Goal: Task Accomplishment & Management: Manage account settings

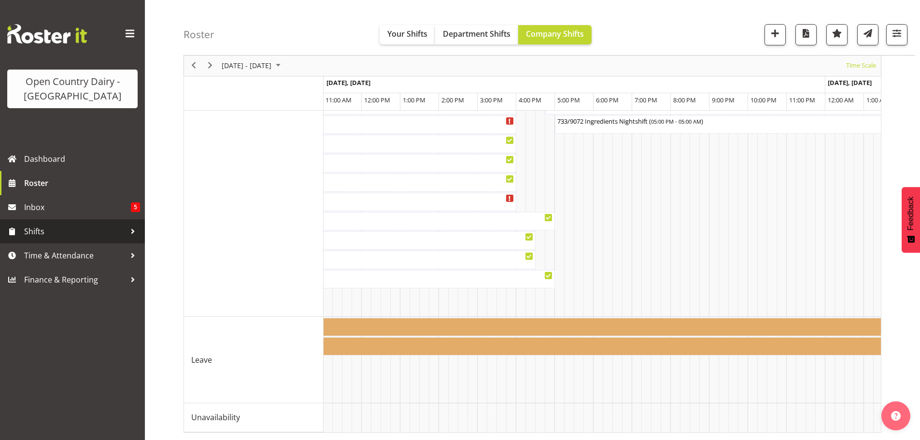
click at [46, 232] on span "Shifts" at bounding box center [74, 231] width 101 height 14
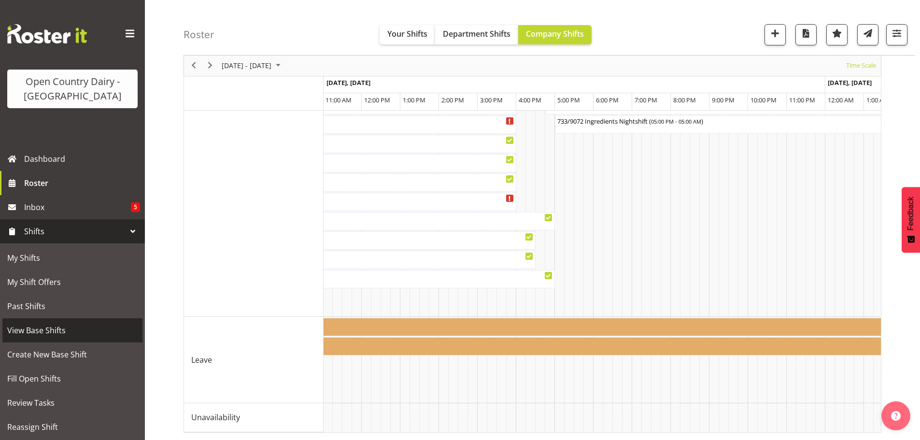
click at [53, 329] on span "View Base Shifts" at bounding box center [72, 330] width 130 height 14
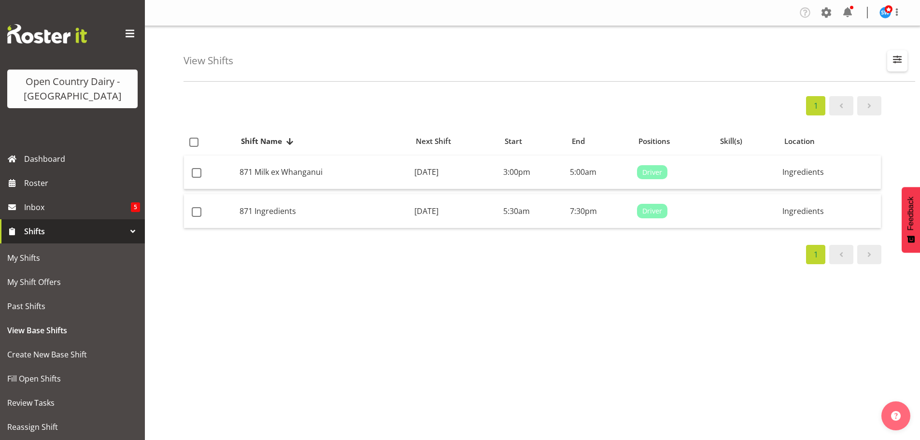
click at [897, 59] on span "button" at bounding box center [897, 59] width 13 height 13
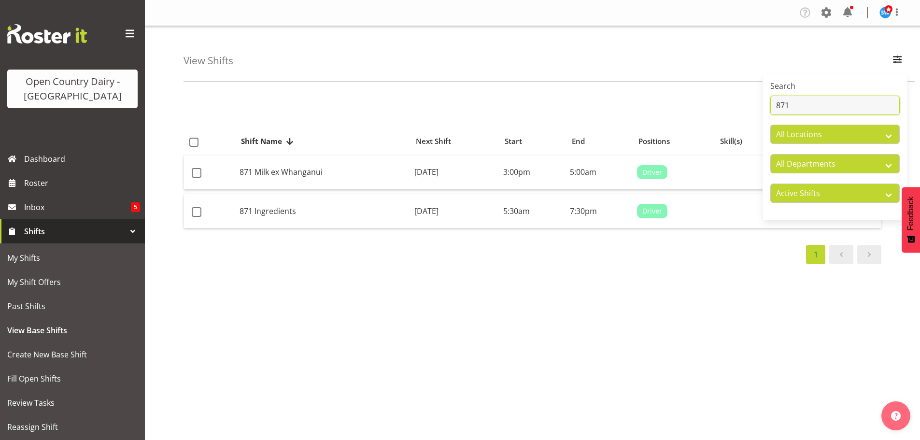
click at [795, 106] on input "871" at bounding box center [834, 105] width 129 height 19
type input "8"
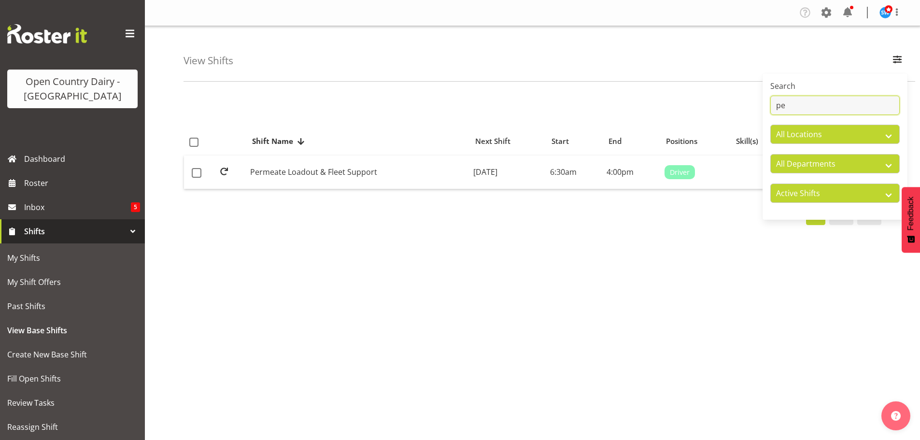
type input "p"
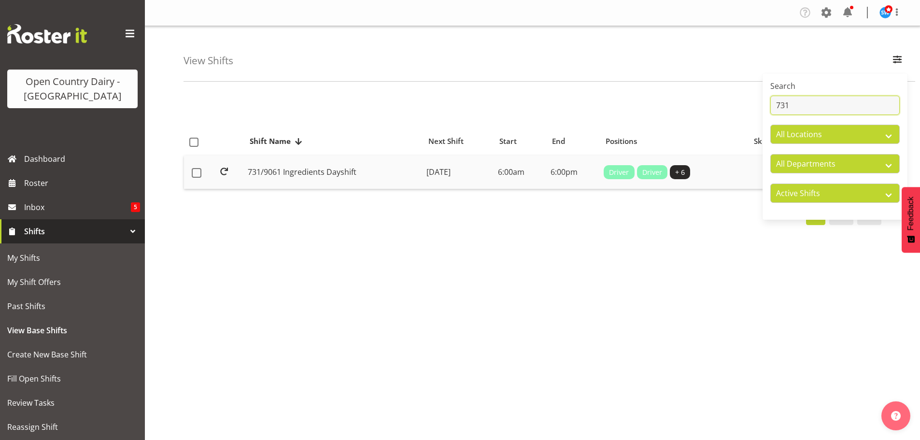
type input "731"
click at [423, 170] on td "Monday, 15th Sep 2025" at bounding box center [458, 173] width 71 height 34
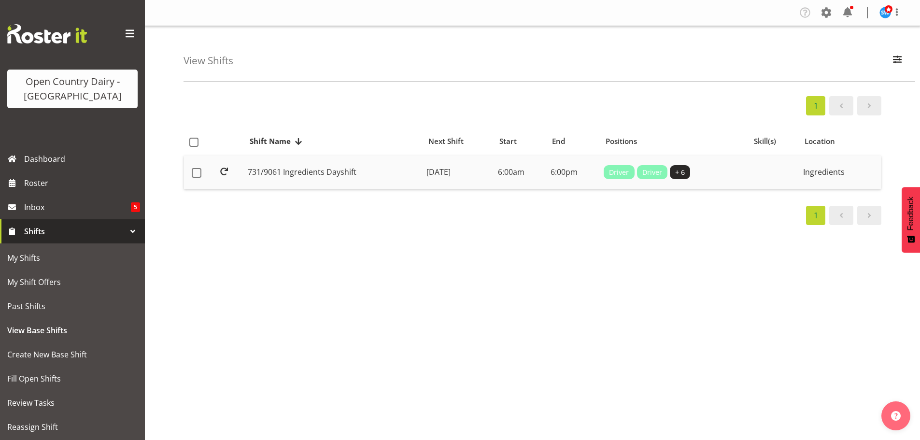
click at [423, 171] on td "[DATE]" at bounding box center [458, 173] width 71 height 34
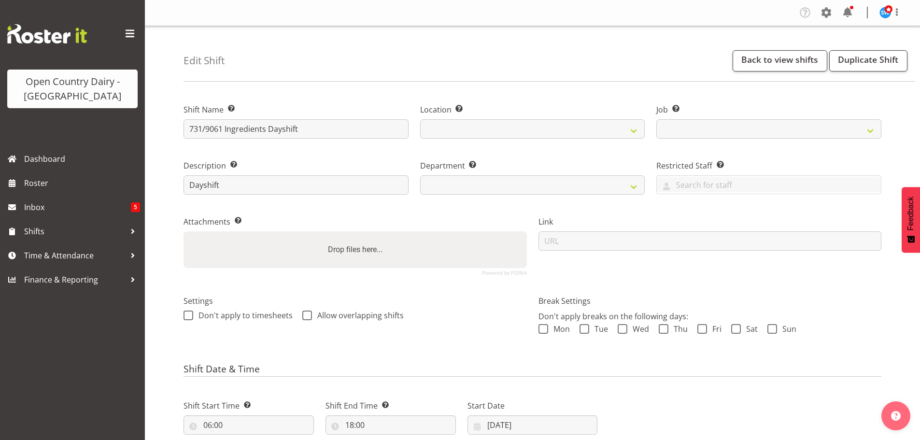
select select
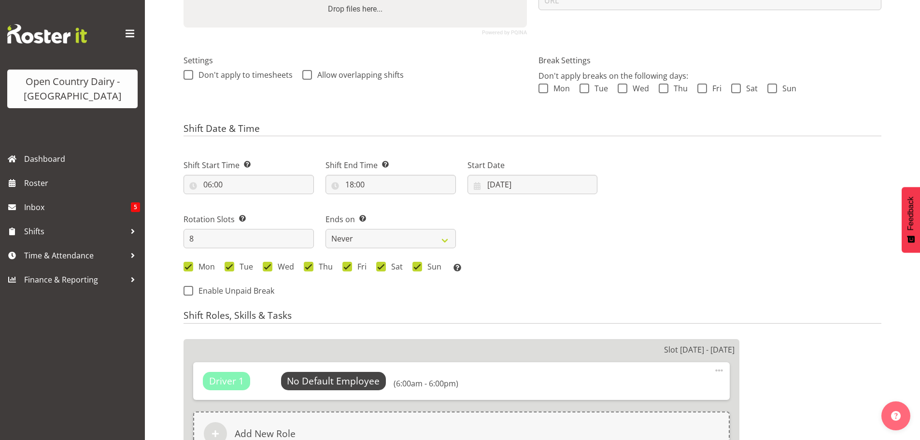
select select
select select "9052"
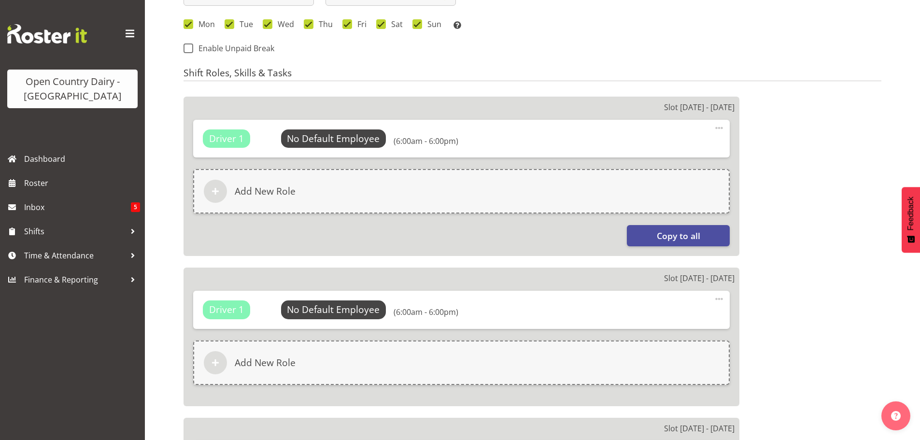
select select
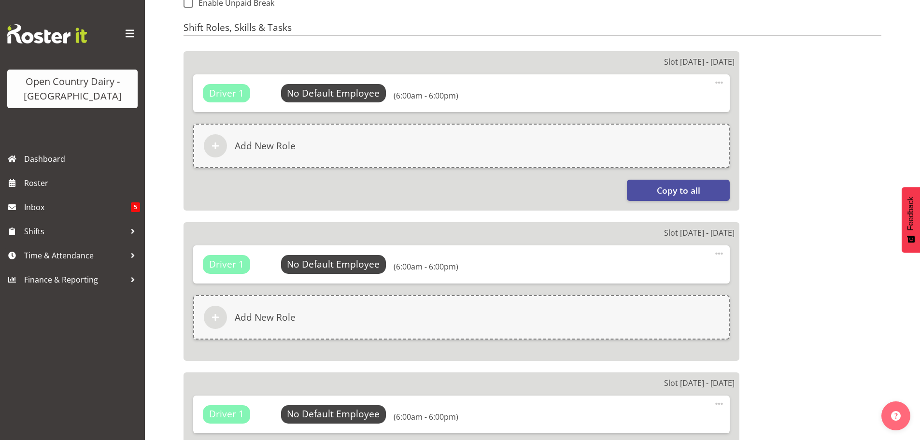
select select
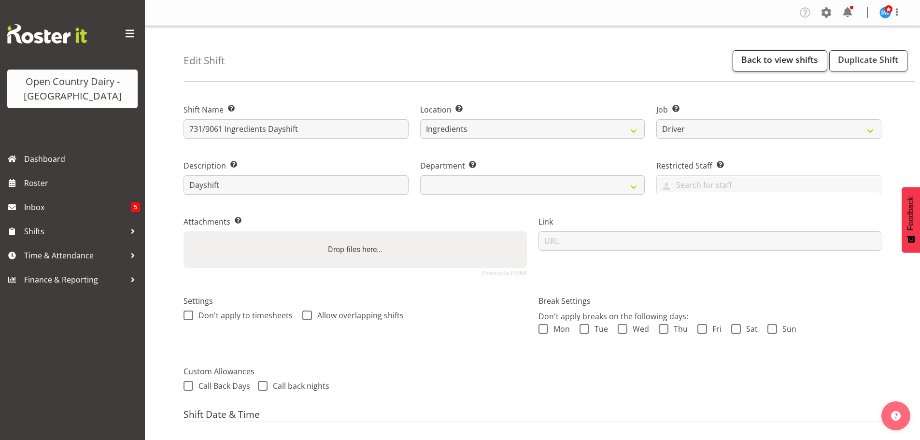
select select
click at [784, 61] on link "Back to view shifts" at bounding box center [780, 60] width 95 height 21
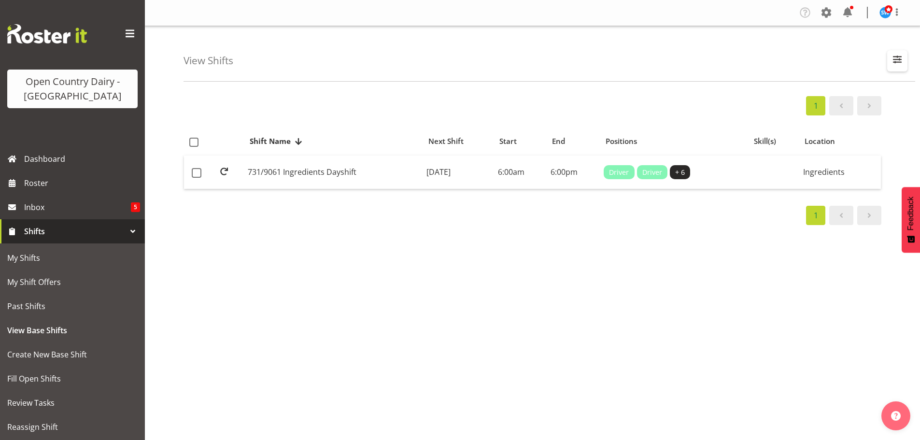
click at [894, 61] on span "button" at bounding box center [897, 59] width 13 height 13
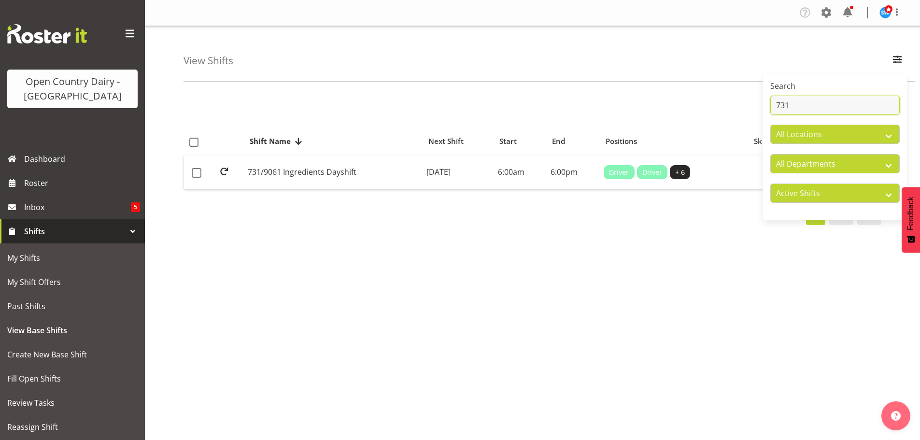
click at [806, 105] on input "731" at bounding box center [834, 105] width 129 height 19
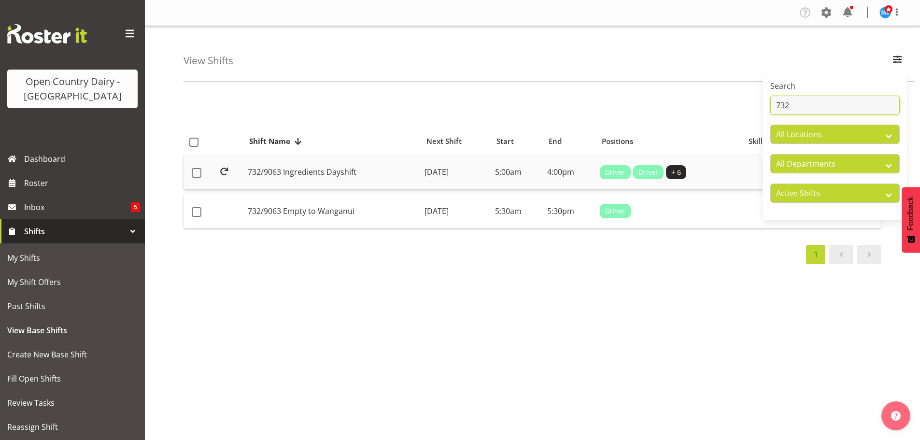
type input "732"
click at [421, 171] on td "Monday, 18th Aug 2025" at bounding box center [456, 173] width 71 height 34
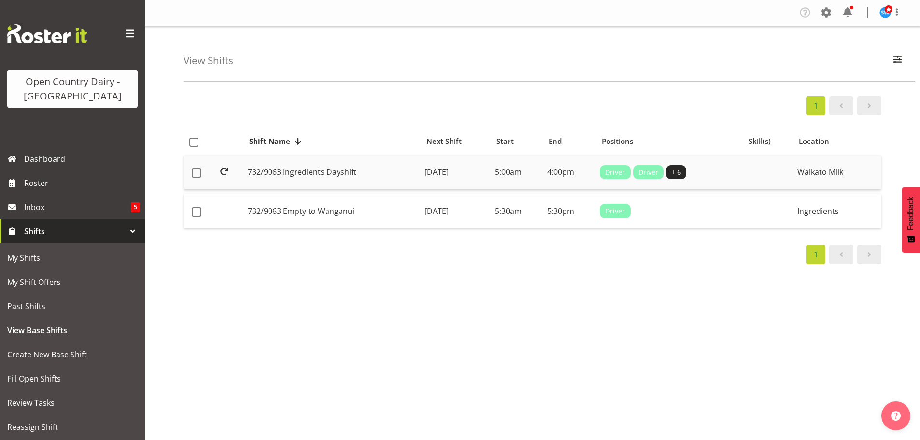
click at [421, 170] on td "Monday, 18th Aug 2025" at bounding box center [456, 173] width 71 height 34
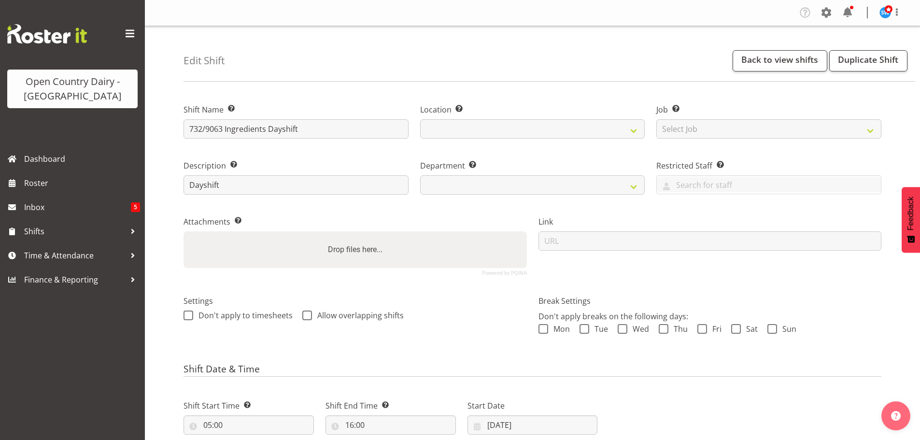
select select
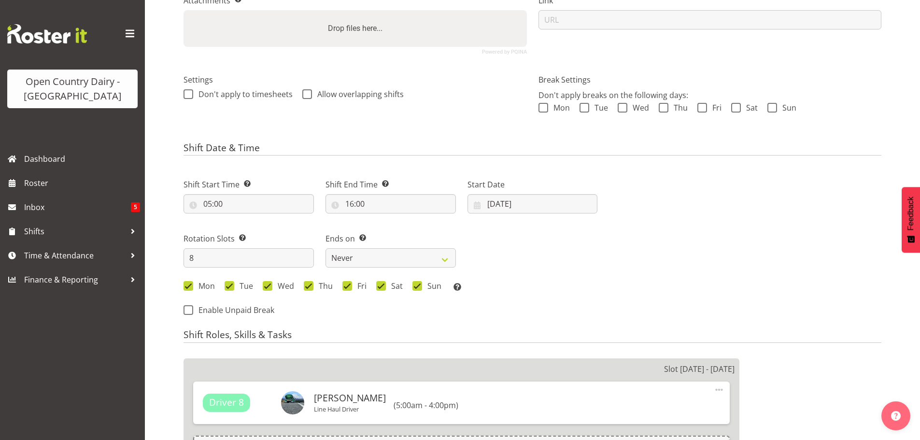
select select
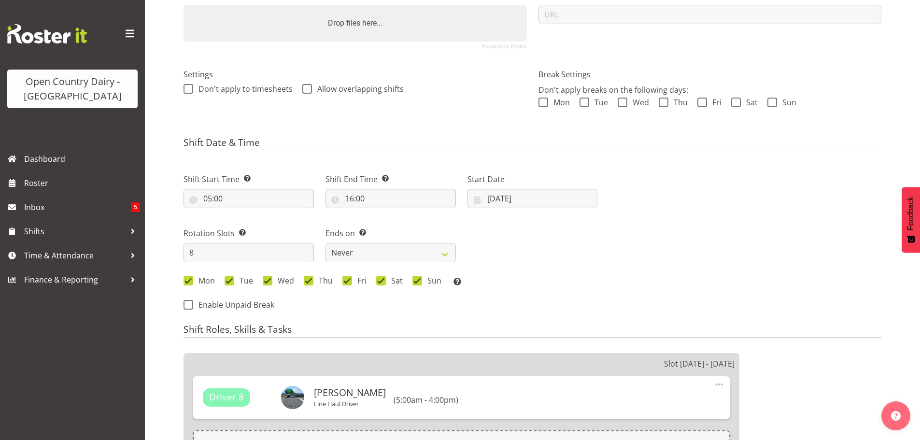
select select
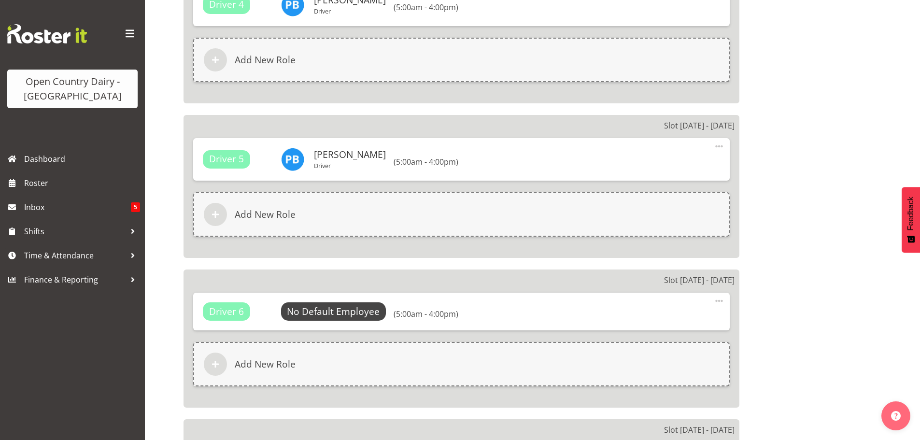
select select
select select "1054"
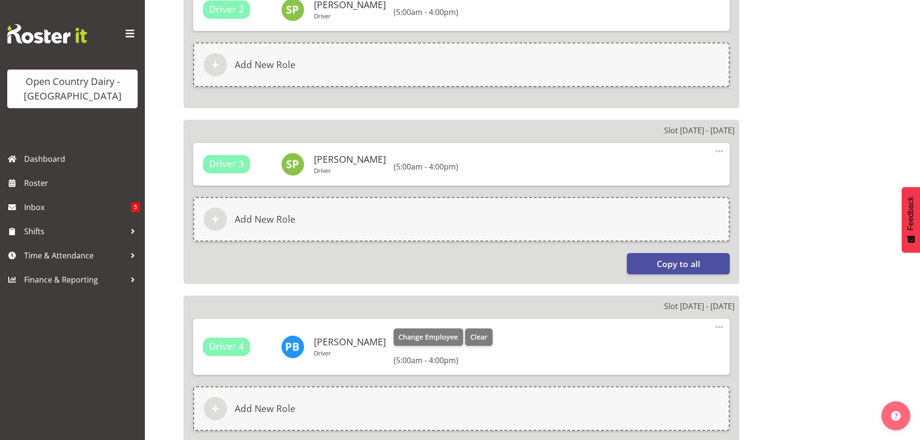
select select
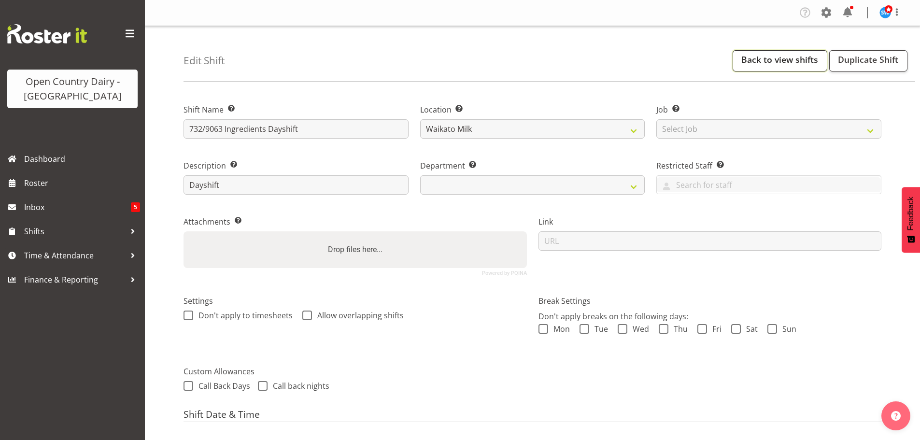
click at [797, 57] on link "Back to view shifts" at bounding box center [780, 60] width 95 height 21
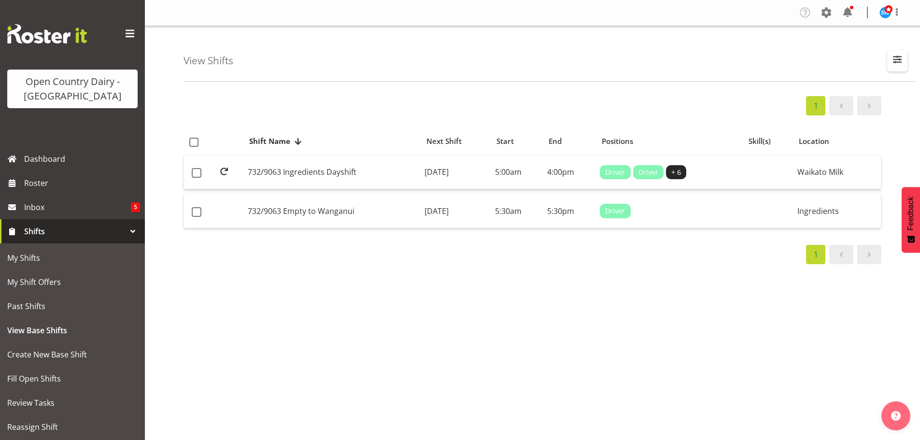
click at [894, 57] on span "button" at bounding box center [897, 59] width 13 height 13
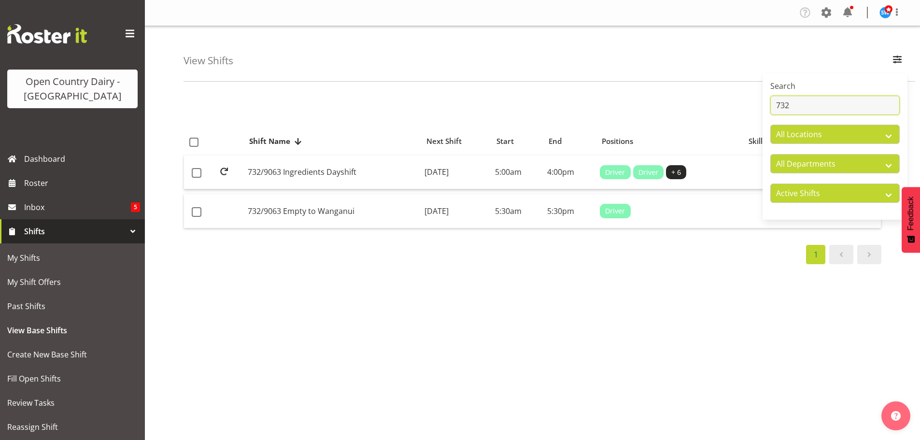
drag, startPoint x: 795, startPoint y: 103, endPoint x: 803, endPoint y: 96, distance: 10.3
click at [796, 103] on input "732" at bounding box center [834, 105] width 129 height 19
type input "733"
click at [355, 175] on td "733/9072 Ingredients Nightshift" at bounding box center [334, 173] width 182 height 34
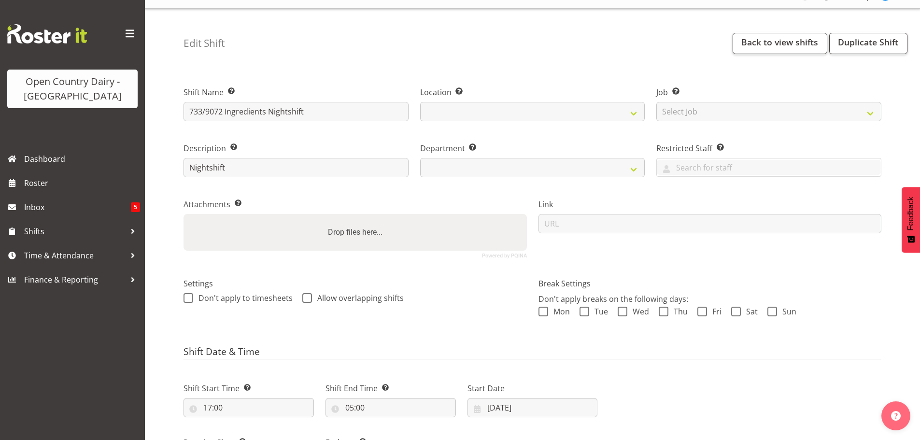
select select
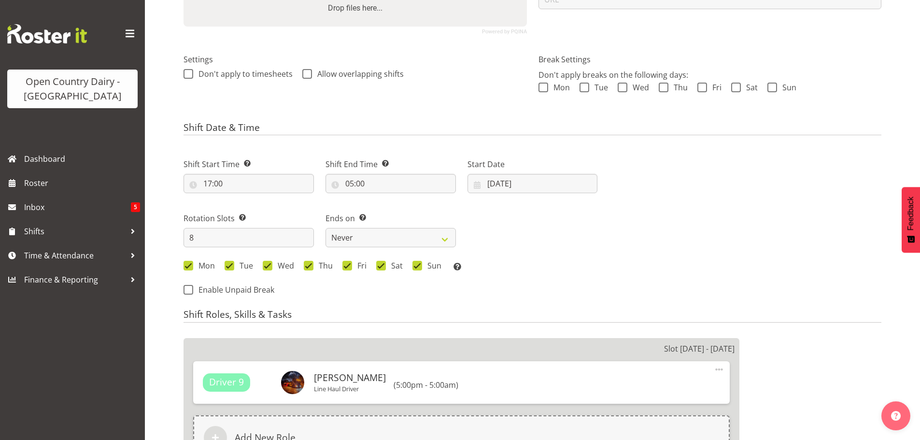
select select
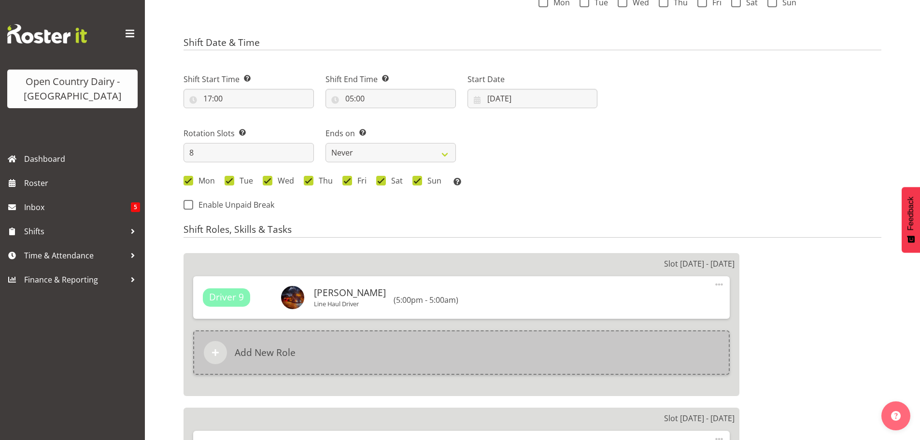
select select
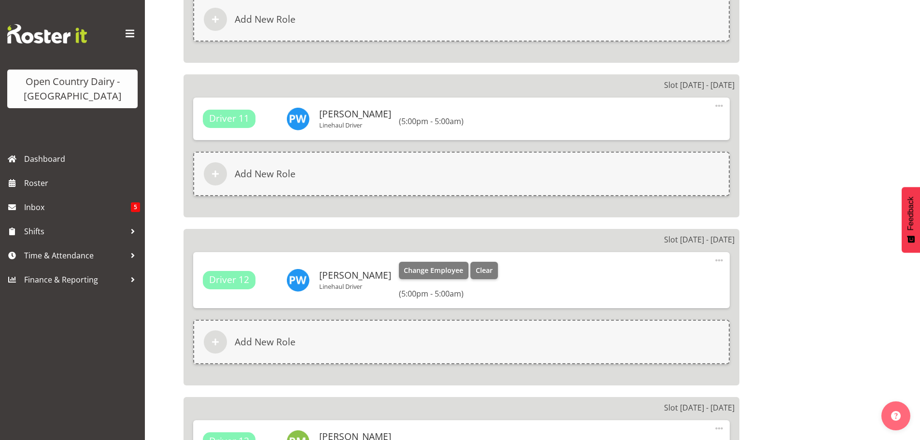
scroll to position [866, 0]
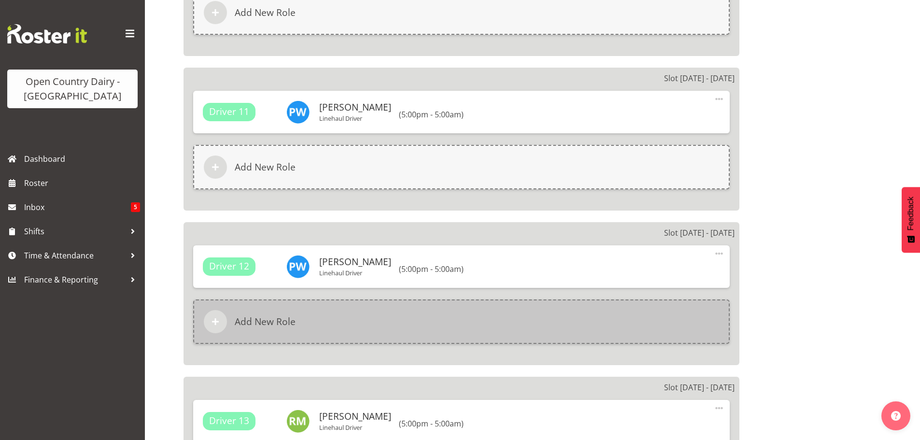
select select
select select "1054"
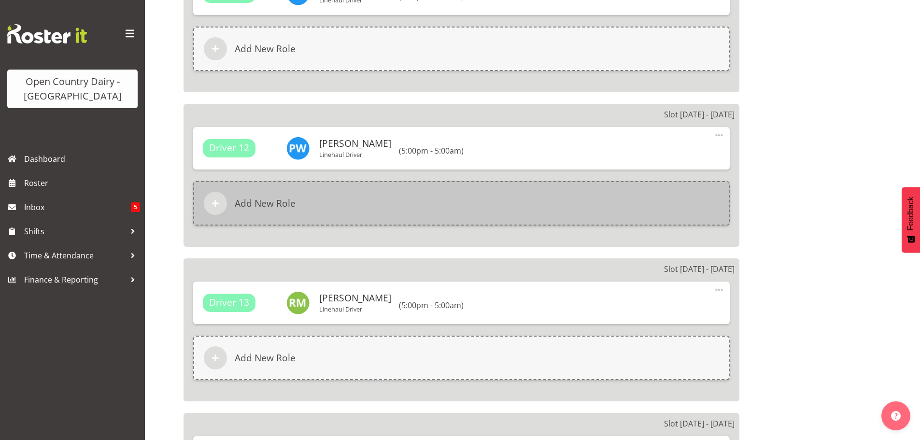
scroll to position [1108, 0]
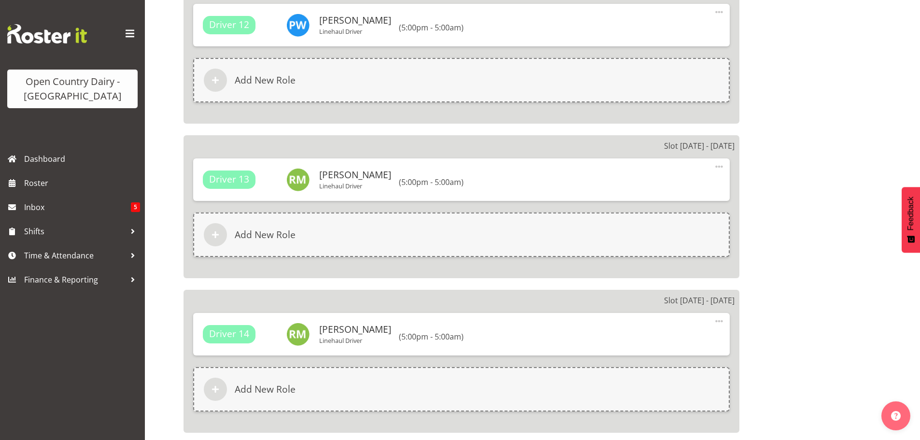
select select
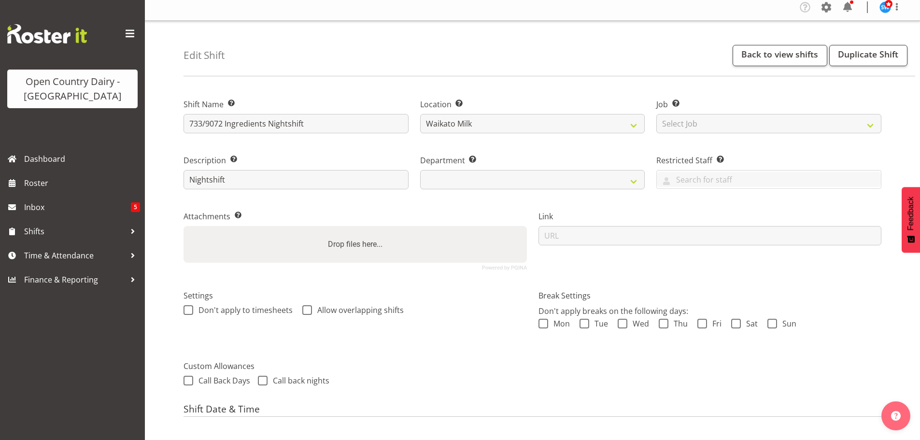
scroll to position [0, 0]
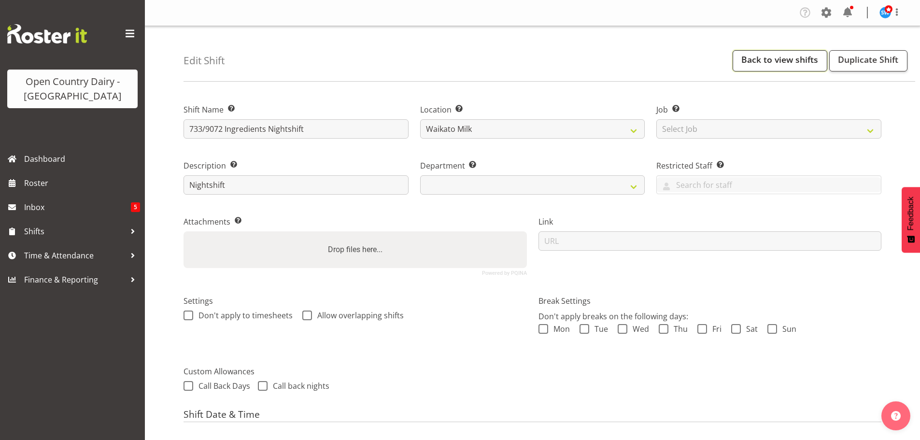
click at [776, 63] on link "Back to view shifts" at bounding box center [780, 60] width 95 height 21
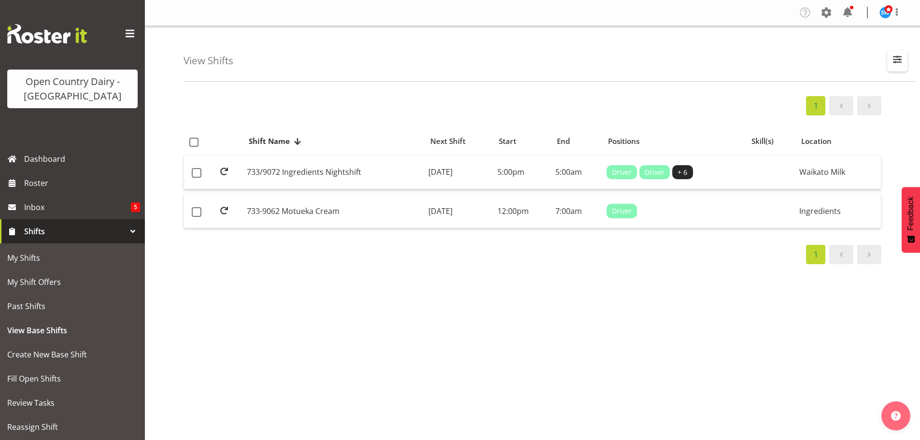
click at [899, 59] on span "button" at bounding box center [897, 59] width 13 height 13
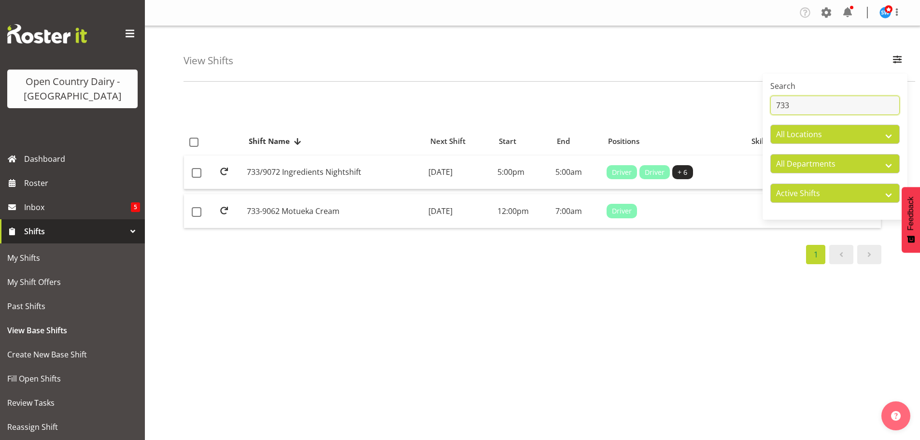
drag, startPoint x: 797, startPoint y: 109, endPoint x: 812, endPoint y: 96, distance: 19.9
click at [801, 108] on input "733" at bounding box center [834, 105] width 129 height 19
type input "7"
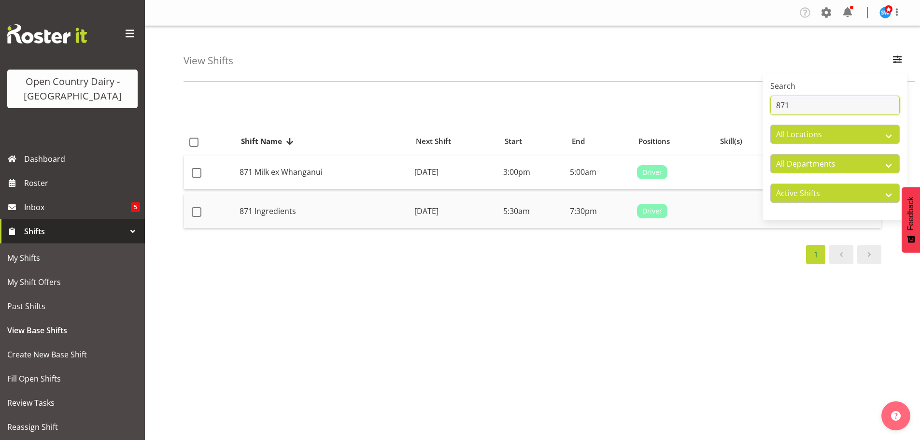
type input "871"
click at [427, 211] on td "[DATE]" at bounding box center [455, 211] width 89 height 34
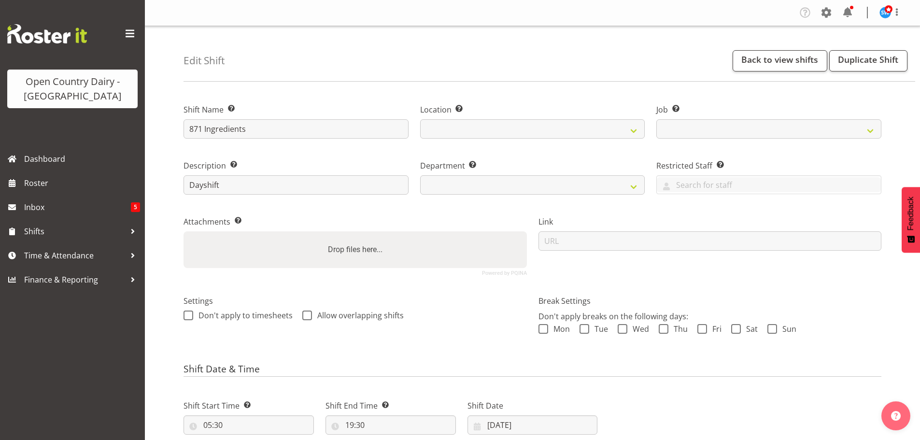
select select
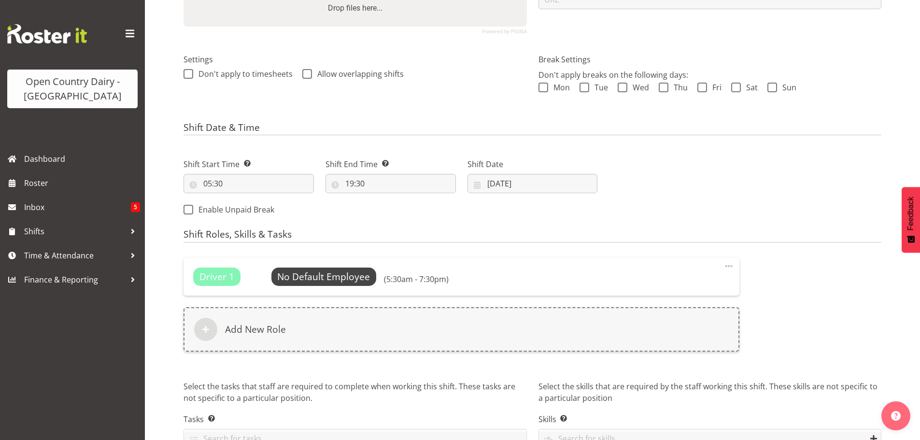
select select
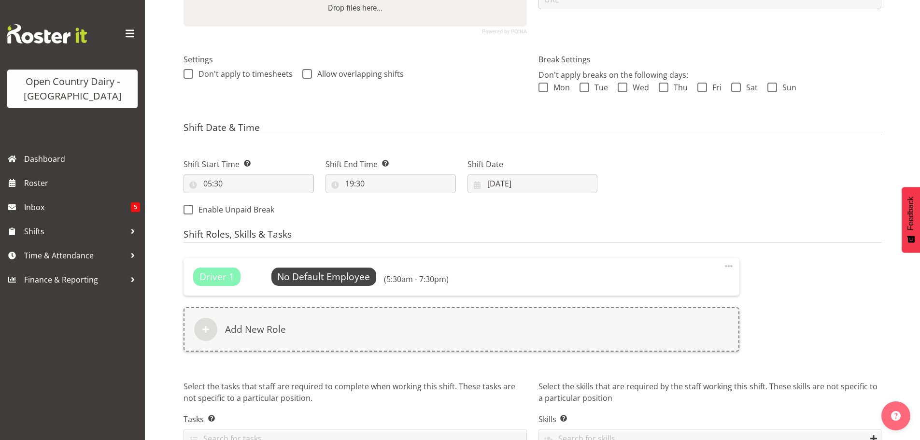
select select
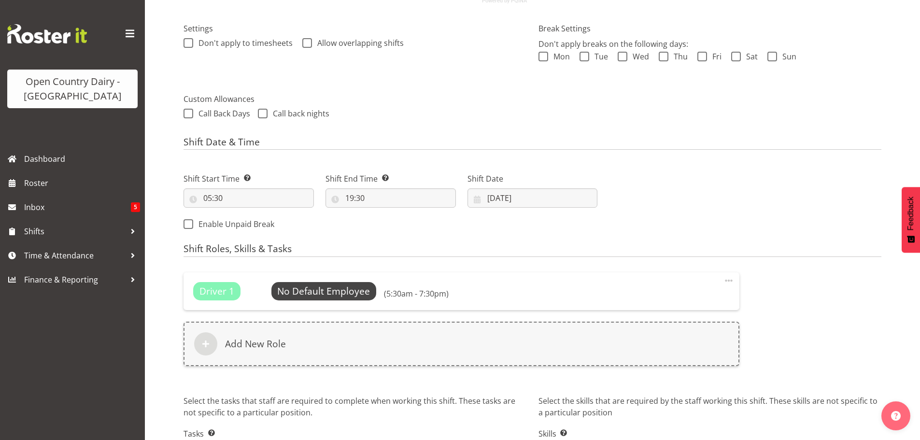
select select
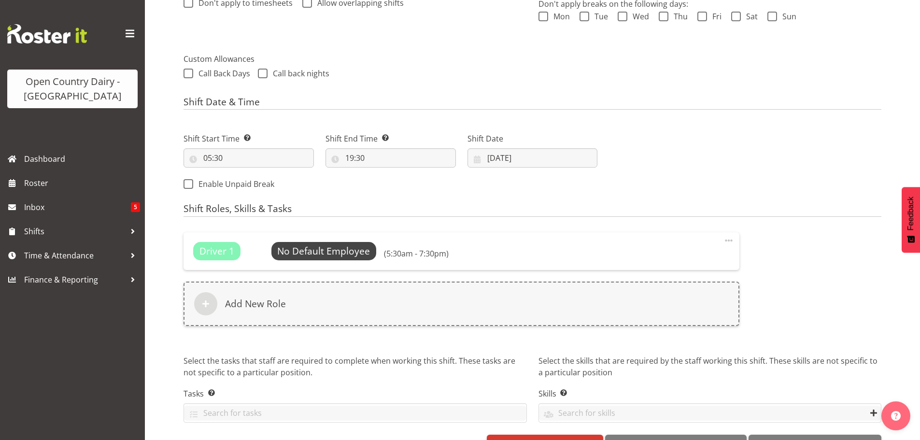
select select "9052"
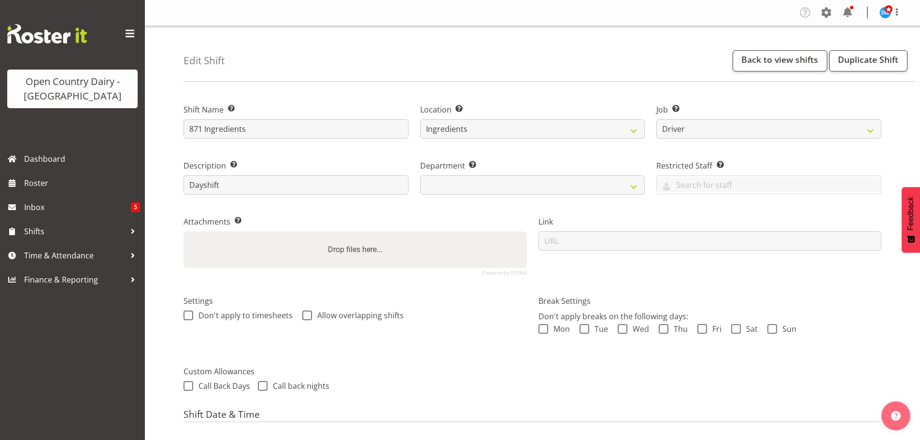
select select
click at [789, 61] on link "Back to view shifts" at bounding box center [780, 60] width 95 height 21
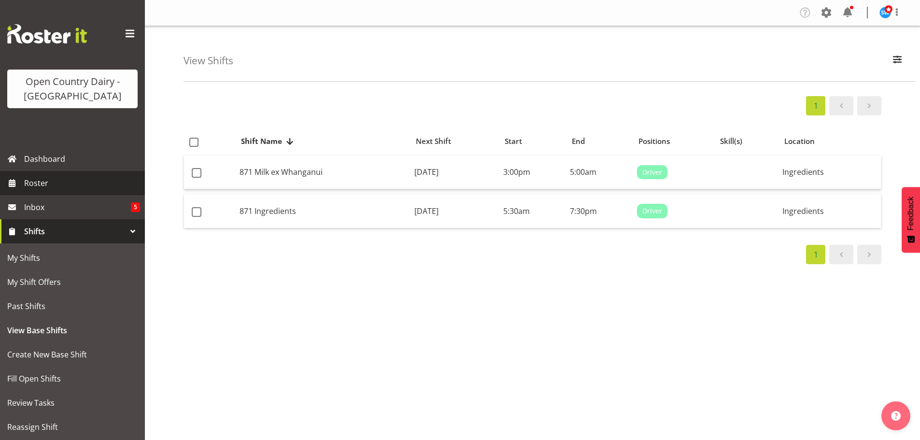
click at [41, 182] on span "Roster" at bounding box center [82, 183] width 116 height 14
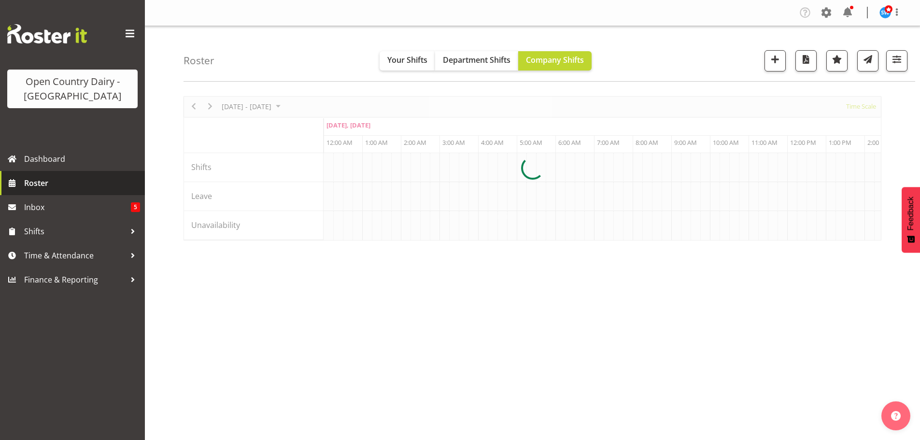
scroll to position [0, 1855]
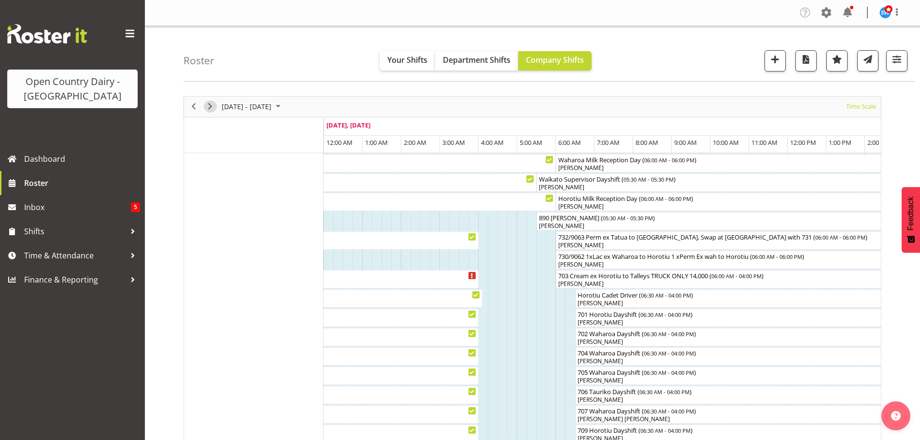
click at [210, 106] on span "Next" at bounding box center [210, 106] width 12 height 12
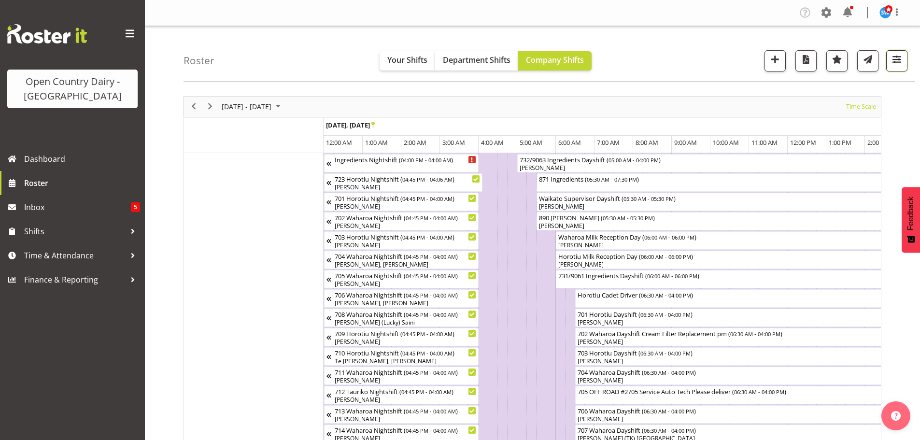
click at [893, 58] on span "button" at bounding box center [897, 59] width 13 height 13
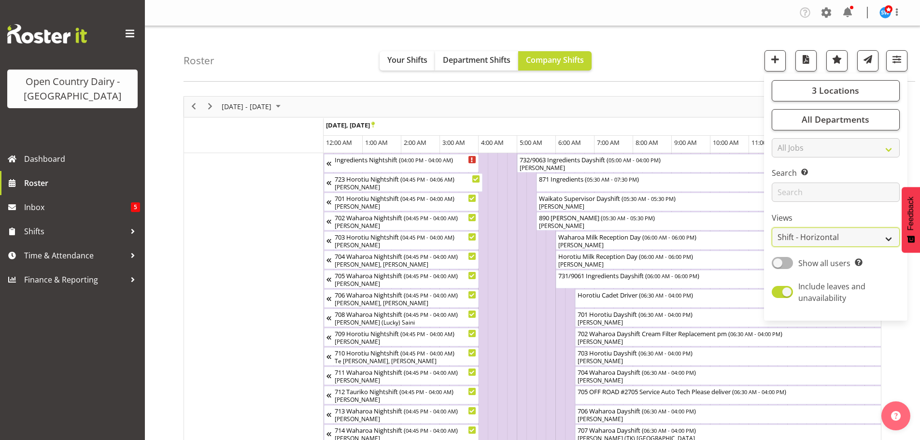
click at [805, 237] on select "Staff Role Shift - Horizontal Shift - Vertical Staff - Location" at bounding box center [836, 236] width 128 height 19
select select "staff"
click at [772, 227] on select "Staff Role Shift - Horizontal Shift - Vertical Staff - Location" at bounding box center [836, 236] width 128 height 19
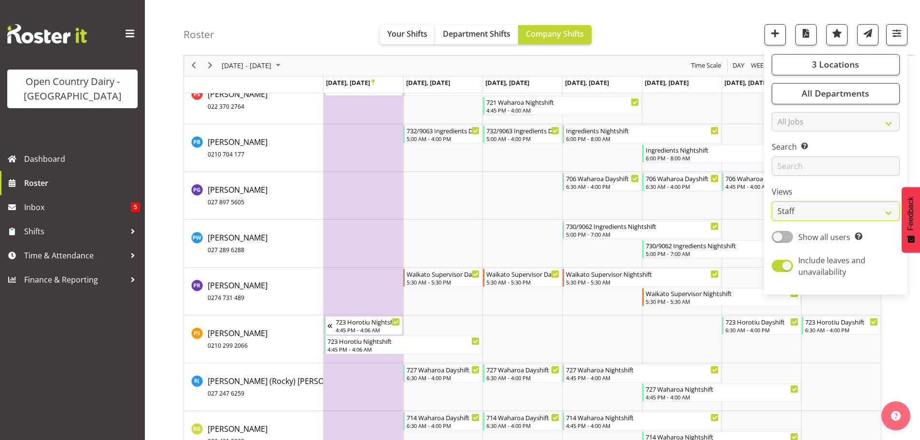
scroll to position [5989, 0]
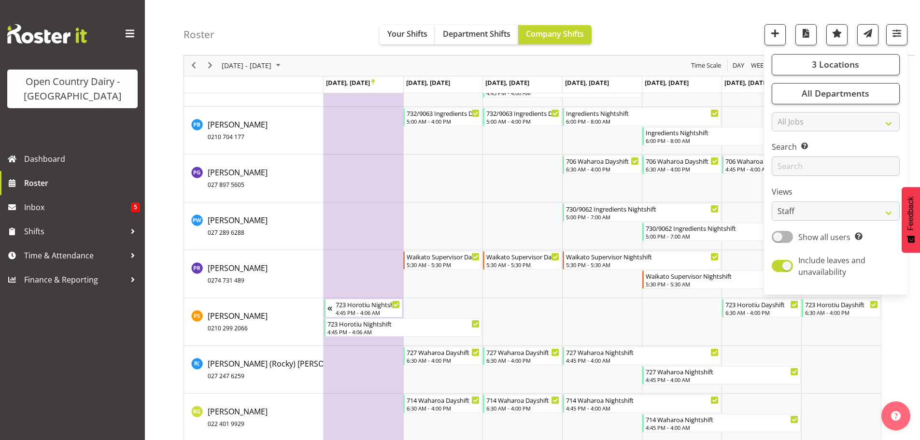
click at [723, 21] on div "Roster Your Shifts Department Shifts Company Shifts 3 Locations Clear Ingredien…" at bounding box center [550, 28] width 732 height 56
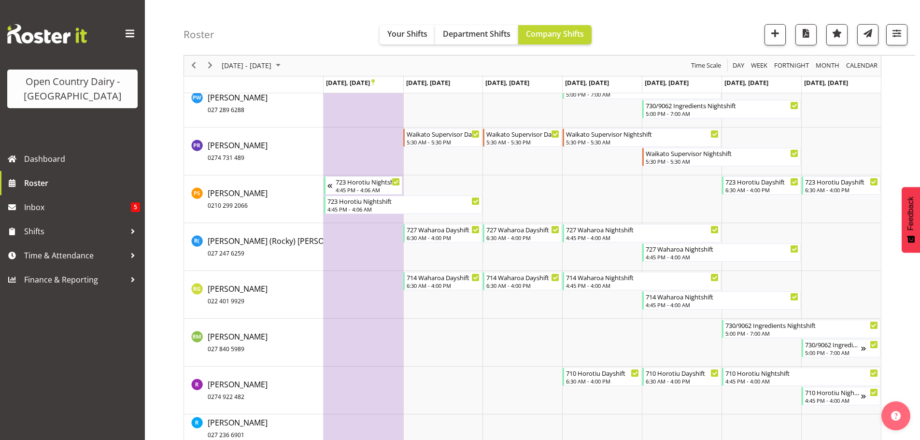
scroll to position [6075, 0]
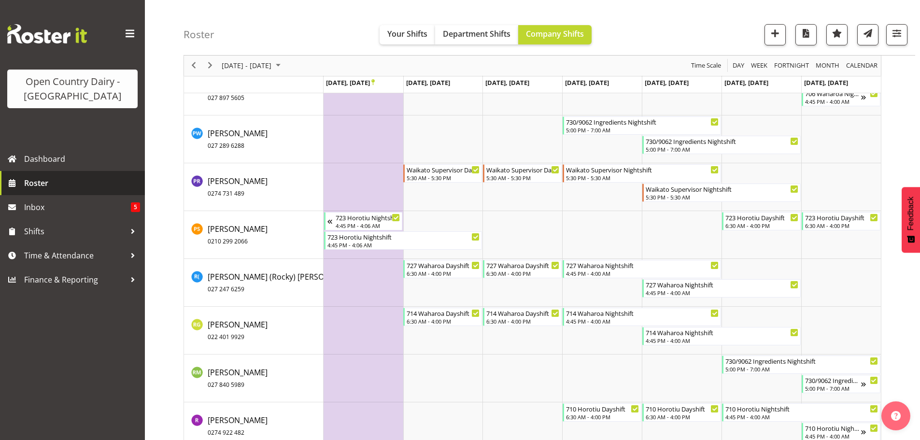
click at [38, 183] on span "Roster" at bounding box center [82, 183] width 116 height 14
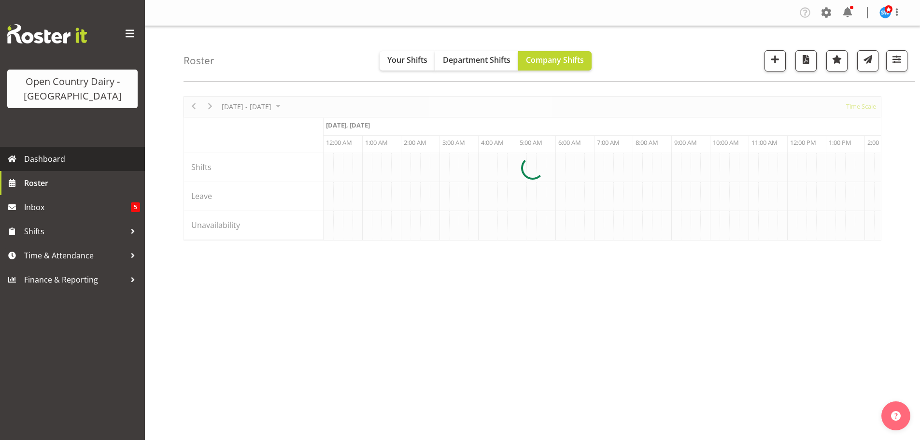
scroll to position [0, 1855]
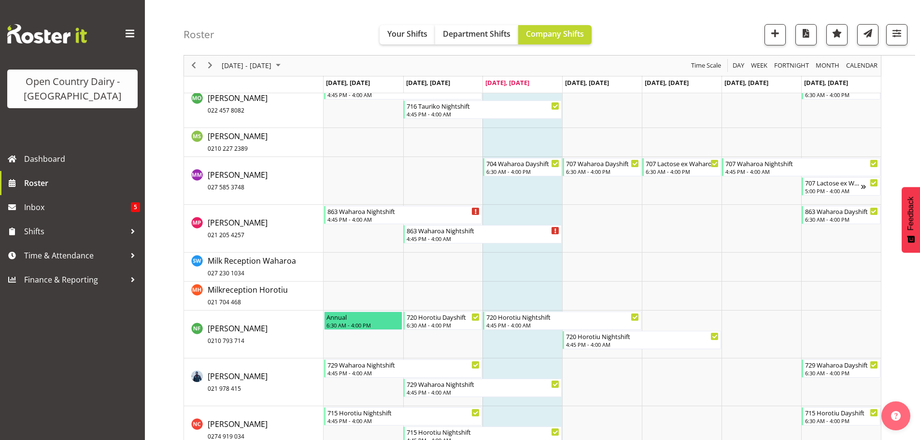
scroll to position [4899, 0]
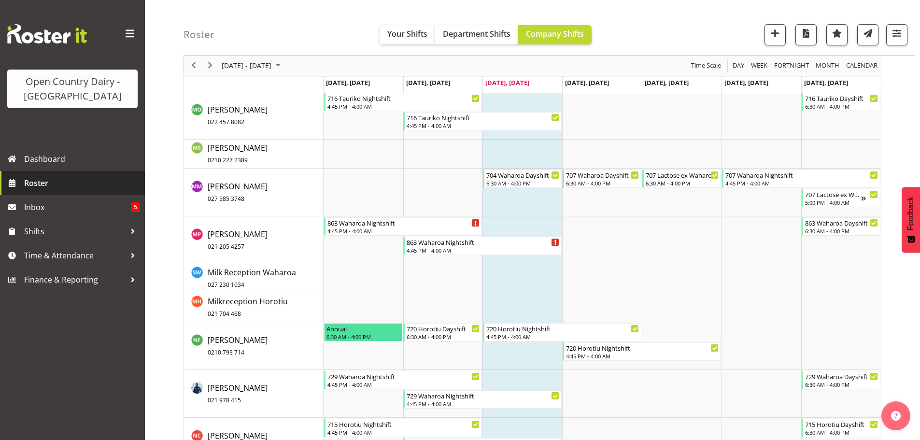
click at [40, 180] on span "Roster" at bounding box center [82, 183] width 116 height 14
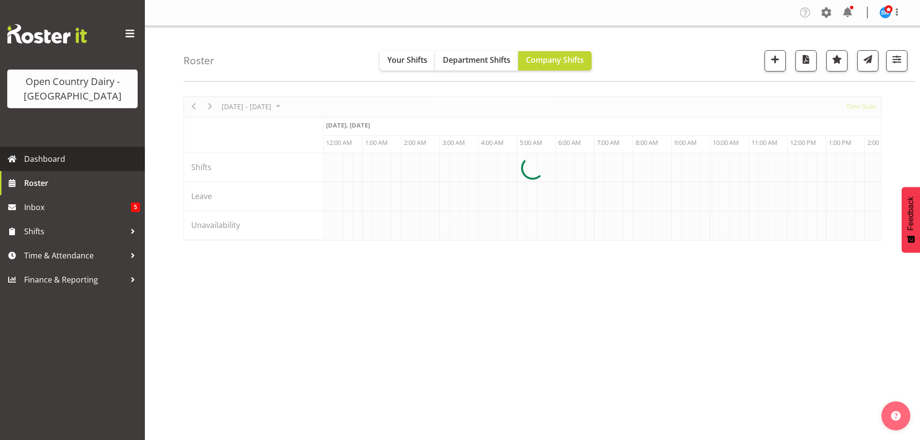
scroll to position [0, 1855]
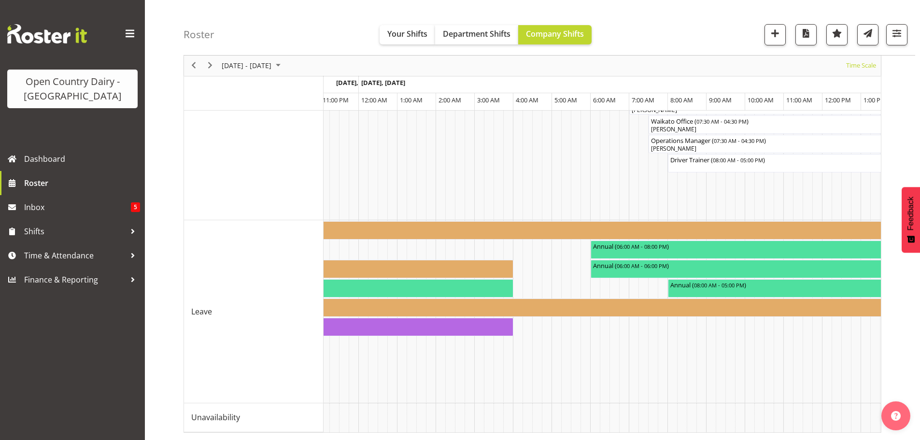
scroll to position [0, 3704]
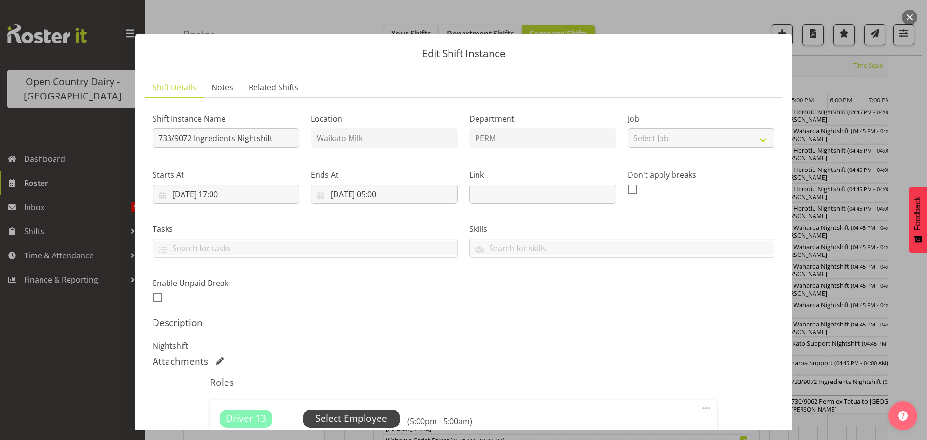
click at [348, 415] on span "Select Employee" at bounding box center [351, 418] width 72 height 14
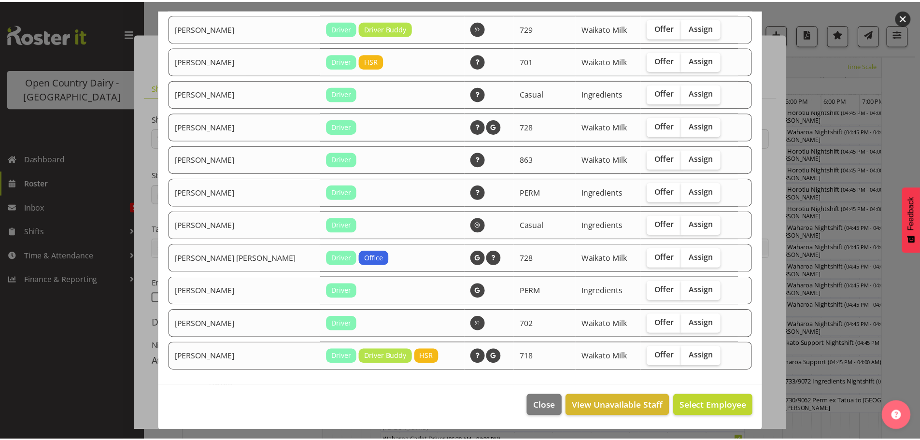
scroll to position [193, 0]
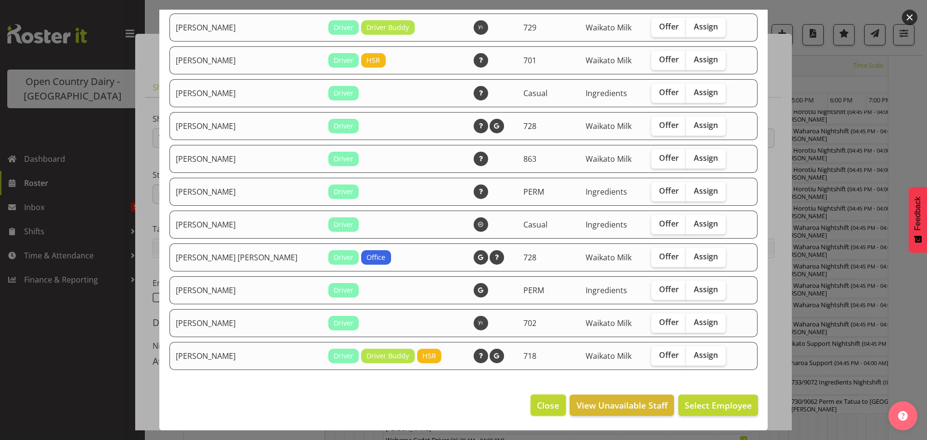
click at [540, 404] on span "Close" at bounding box center [548, 405] width 22 height 13
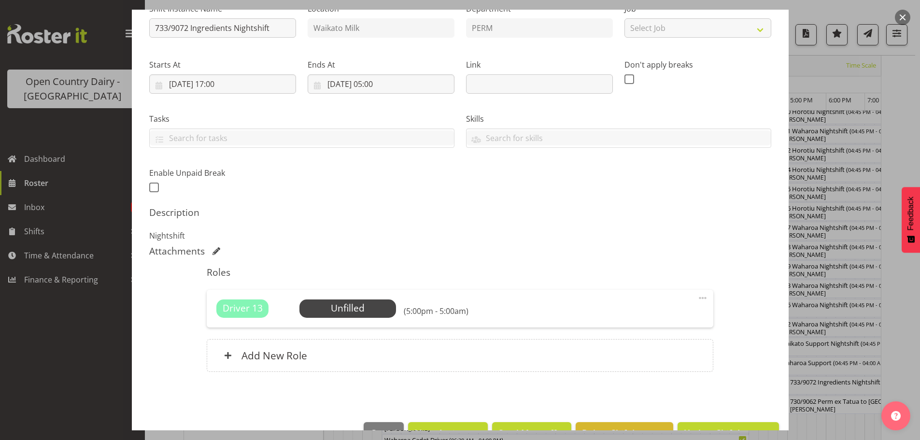
scroll to position [138, 0]
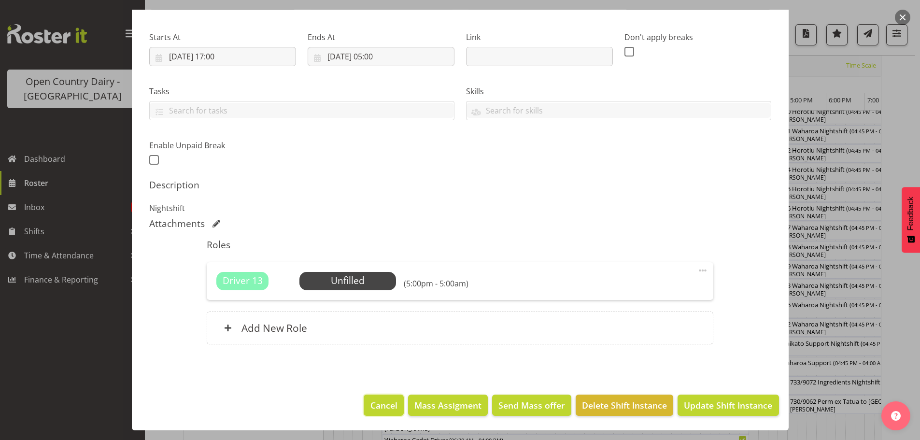
click at [377, 403] on span "Cancel" at bounding box center [383, 405] width 27 height 13
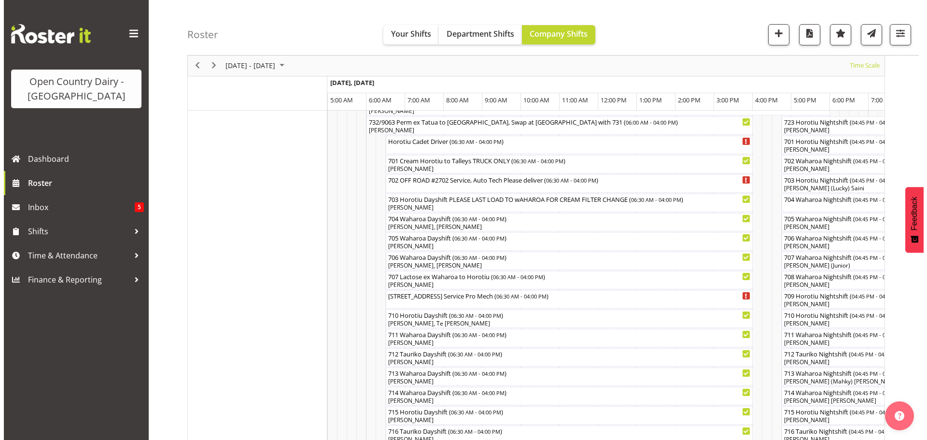
scroll to position [97, 0]
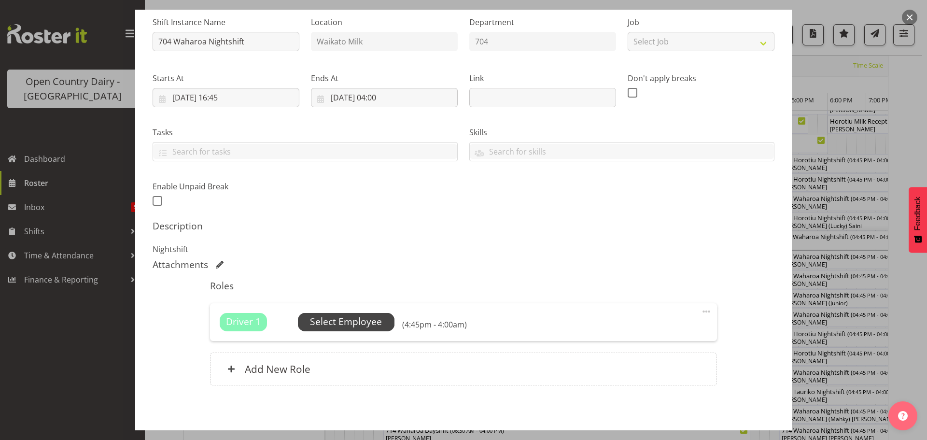
click at [342, 321] on span "Select Employee" at bounding box center [346, 322] width 72 height 14
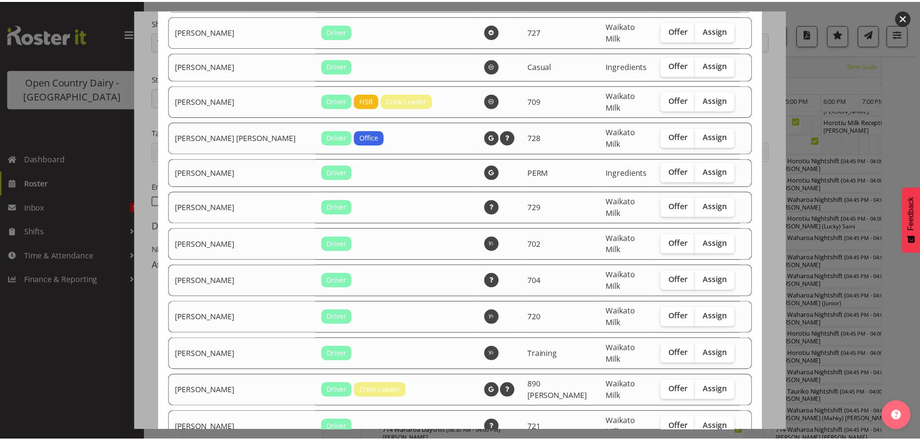
scroll to position [1605, 0]
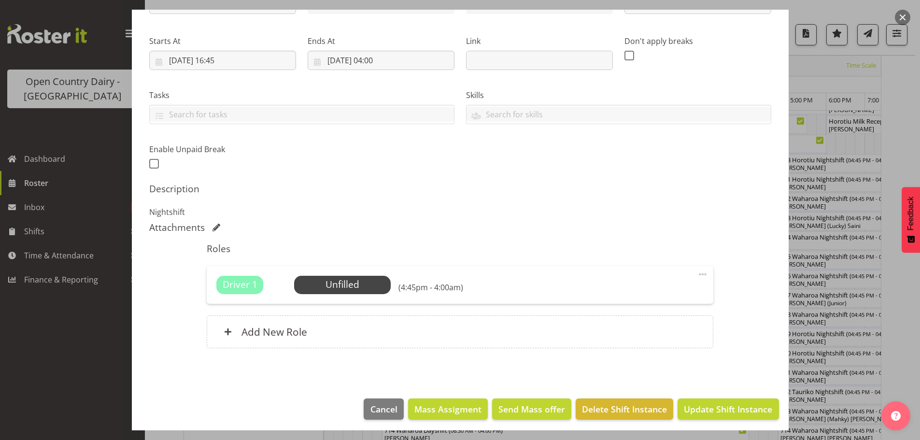
scroll to position [138, 0]
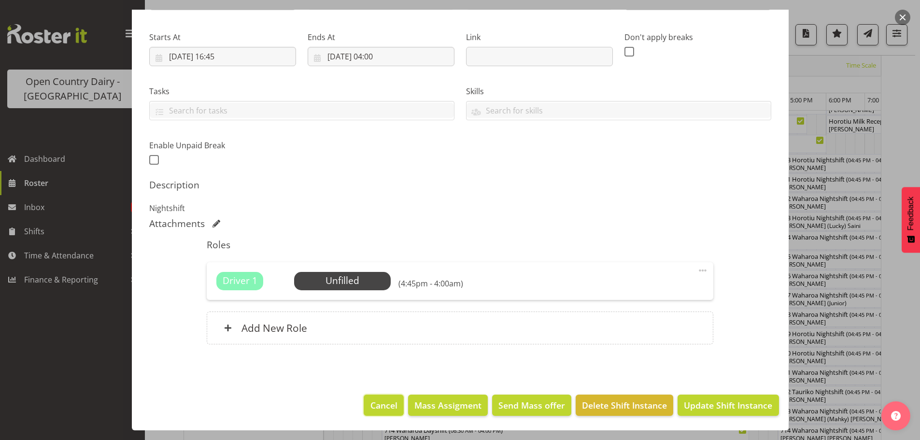
click at [385, 403] on span "Cancel" at bounding box center [383, 405] width 27 height 13
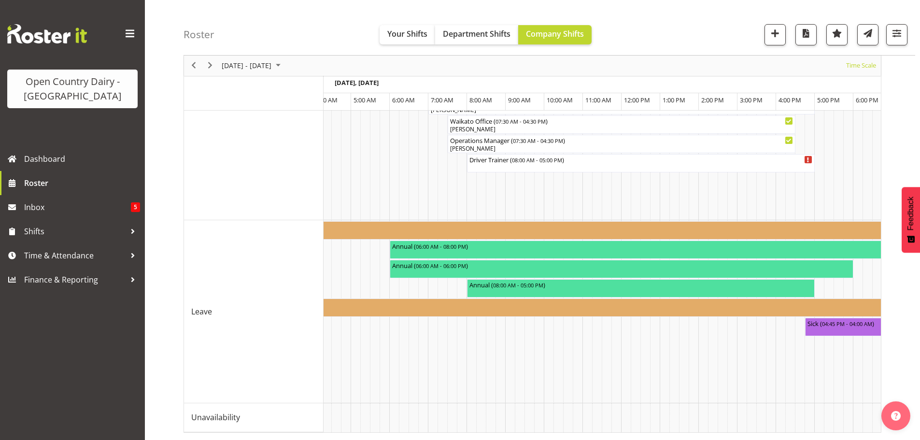
scroll to position [0, 3913]
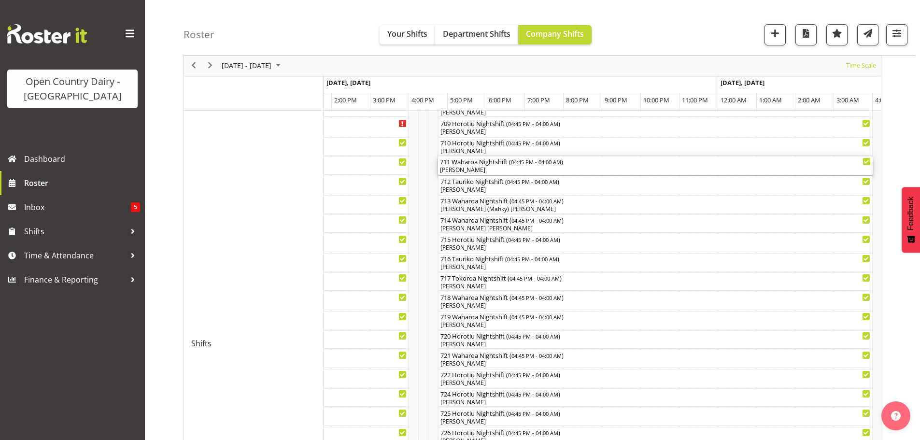
click at [481, 166] on div "711 Waharoa Nightshift ( 04:45 PM - 04:00 AM ) Tyrone Lawry" at bounding box center [655, 165] width 431 height 18
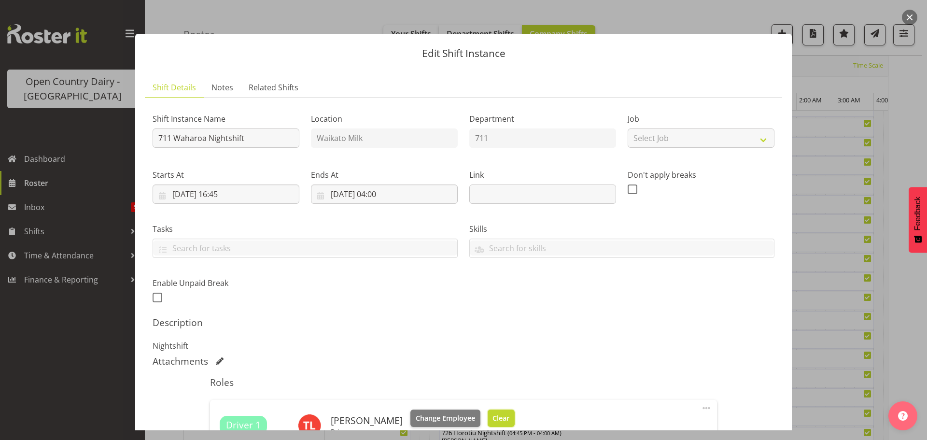
click at [496, 415] on span "Clear" at bounding box center [501, 418] width 17 height 11
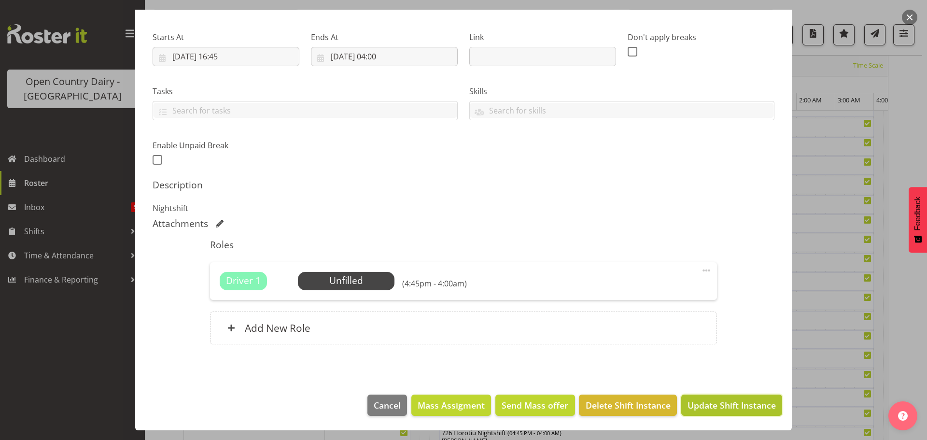
click at [711, 406] on span "Update Shift Instance" at bounding box center [732, 405] width 88 height 13
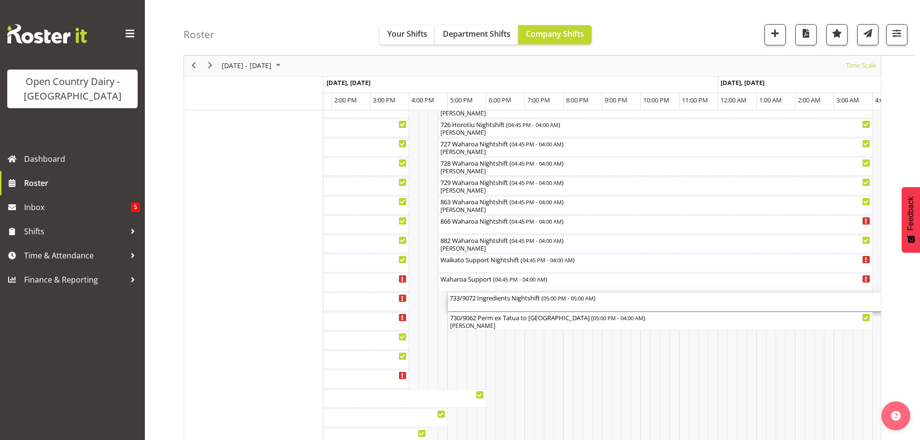
click at [508, 307] on div "733/9072 Ingredients Nightshift ( 05:00 PM - 05:00 AM )" at bounding box center [680, 302] width 460 height 18
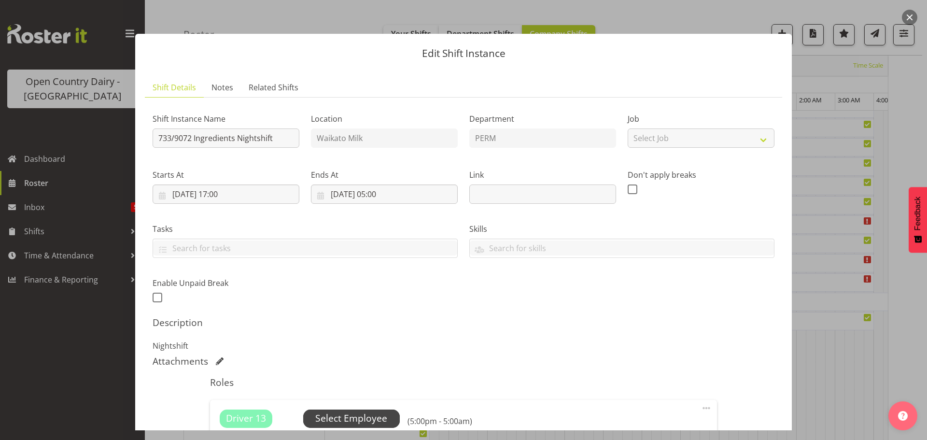
click at [341, 418] on span "Select Employee" at bounding box center [351, 418] width 72 height 14
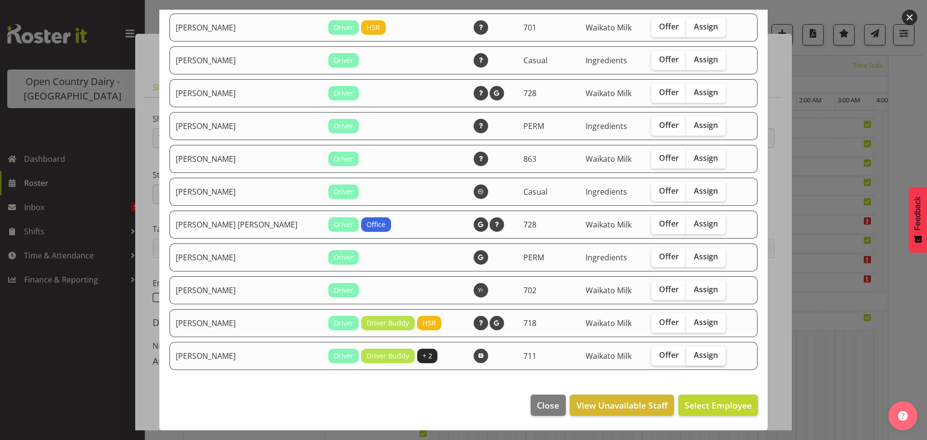
click at [694, 354] on span "Assign" at bounding box center [706, 355] width 24 height 10
click at [686, 354] on input "Assign" at bounding box center [689, 355] width 6 height 6
checkbox input "true"
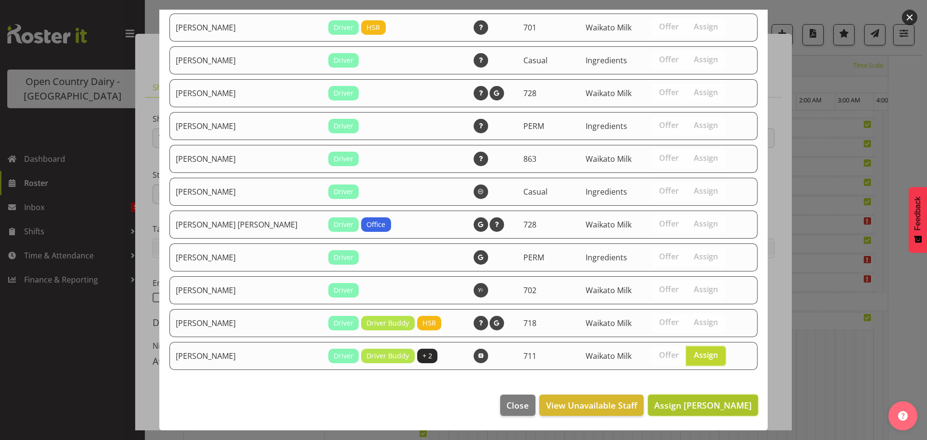
click at [701, 408] on span "Assign Tyrone Lawry" at bounding box center [703, 405] width 98 height 12
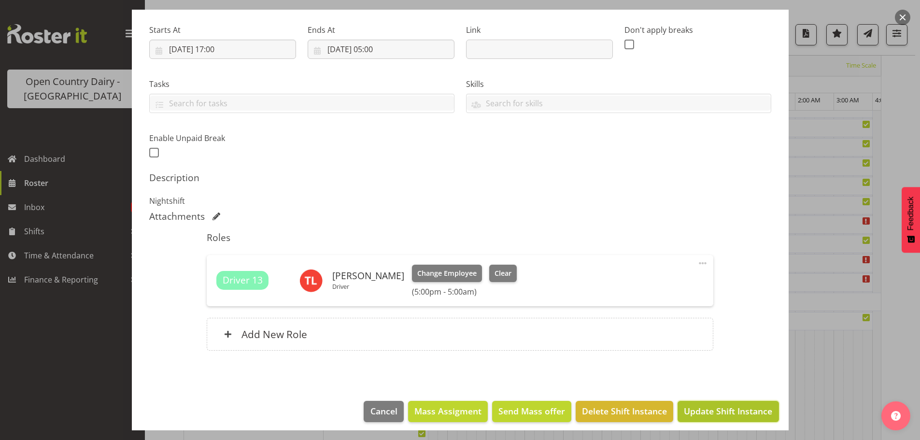
click at [720, 411] on span "Update Shift Instance" at bounding box center [728, 411] width 88 height 13
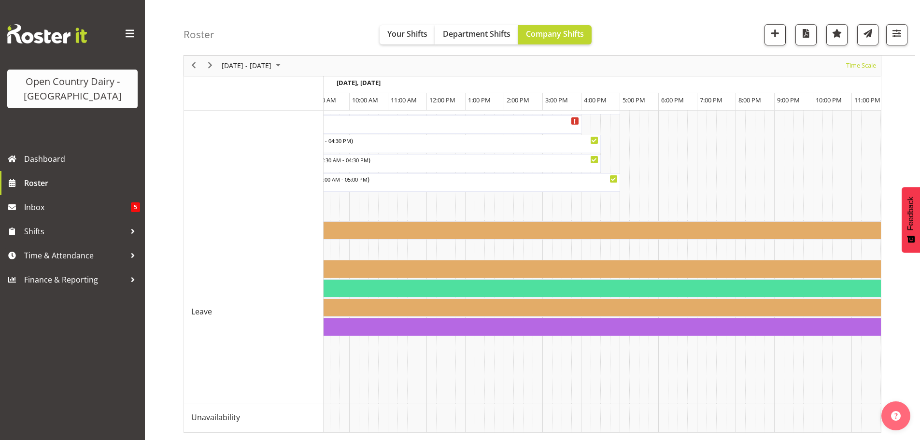
scroll to position [0, 3233]
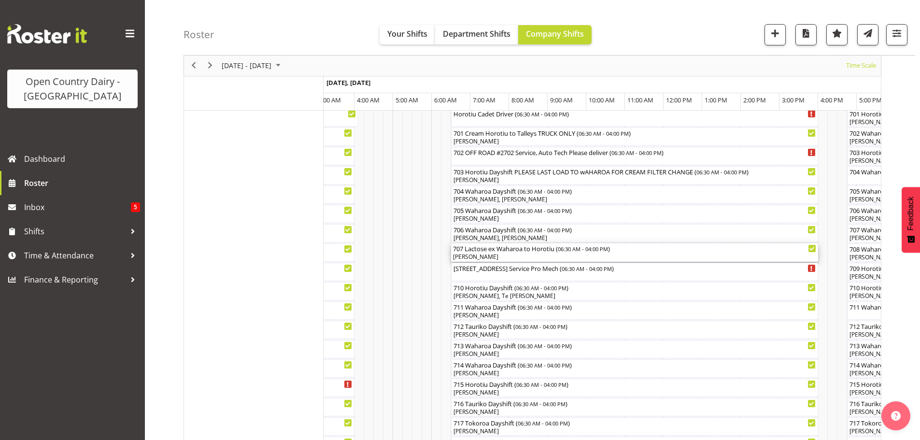
click at [536, 255] on div "[PERSON_NAME]" at bounding box center [634, 257] width 363 height 9
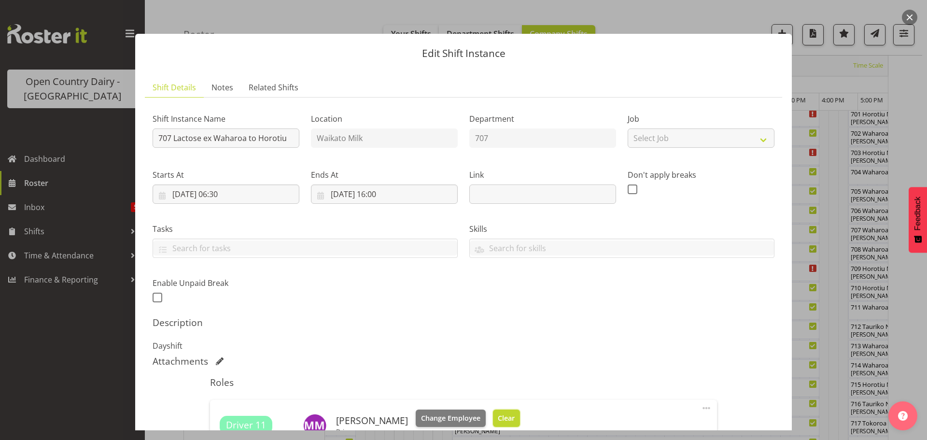
click at [502, 414] on span "Clear" at bounding box center [506, 418] width 17 height 11
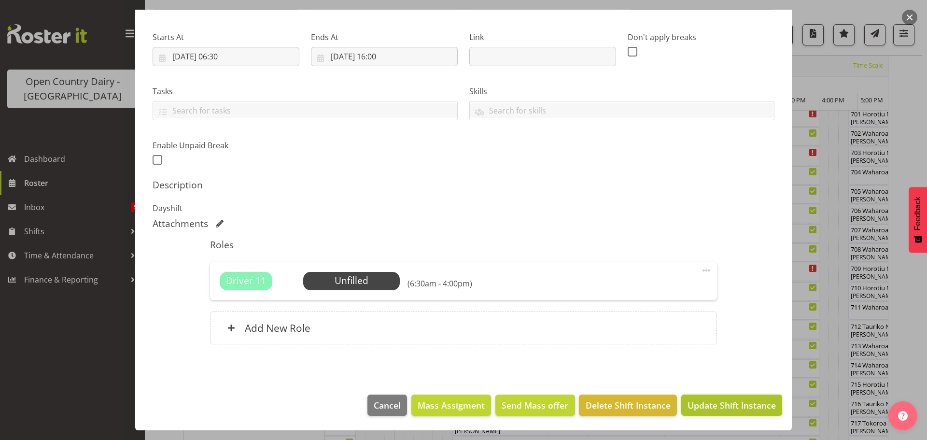
click at [721, 407] on span "Update Shift Instance" at bounding box center [732, 405] width 88 height 13
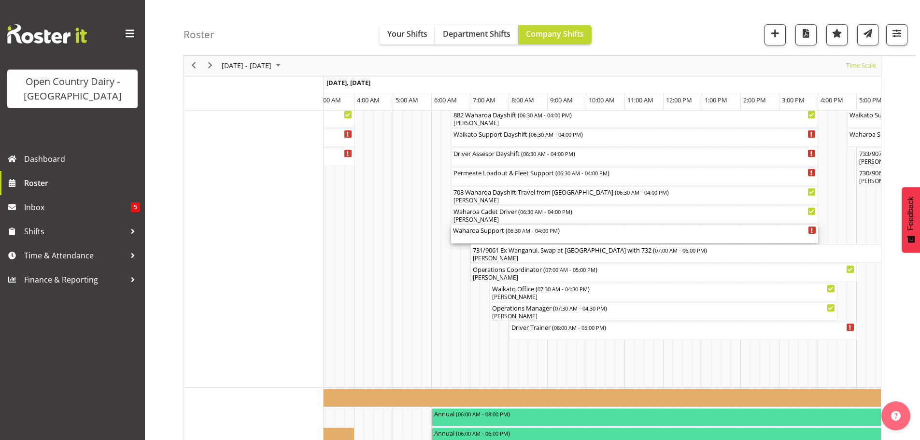
click at [491, 240] on div "Waharoa Support ( 06:30 AM - 04:00 PM )" at bounding box center [634, 234] width 363 height 18
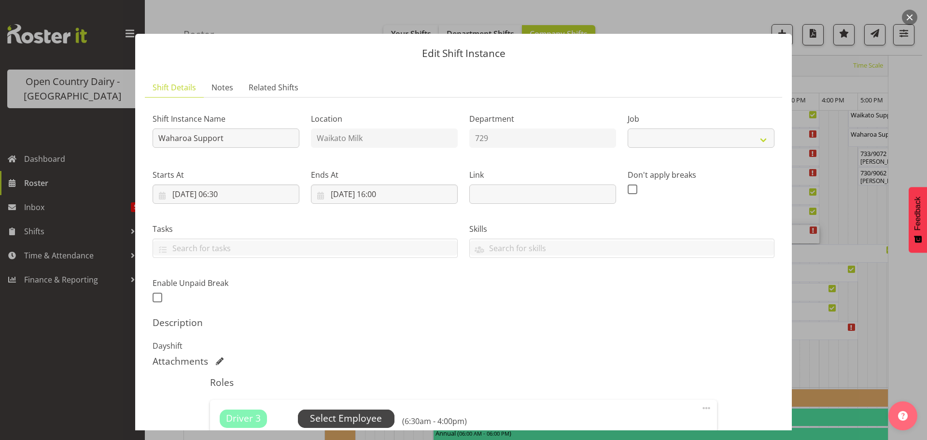
select select "9052"
click at [346, 416] on span "Select Employee" at bounding box center [346, 418] width 72 height 14
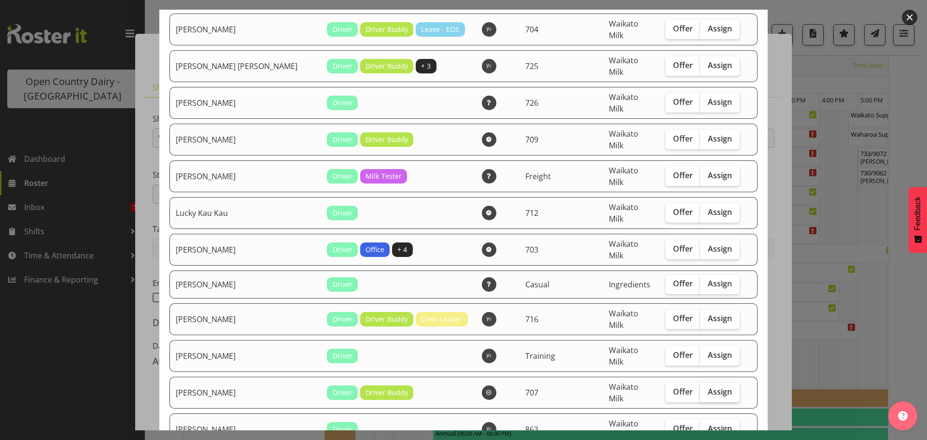
click at [708, 387] on span "Assign" at bounding box center [720, 392] width 24 height 10
click at [700, 389] on input "Assign" at bounding box center [703, 392] width 6 height 6
checkbox input "true"
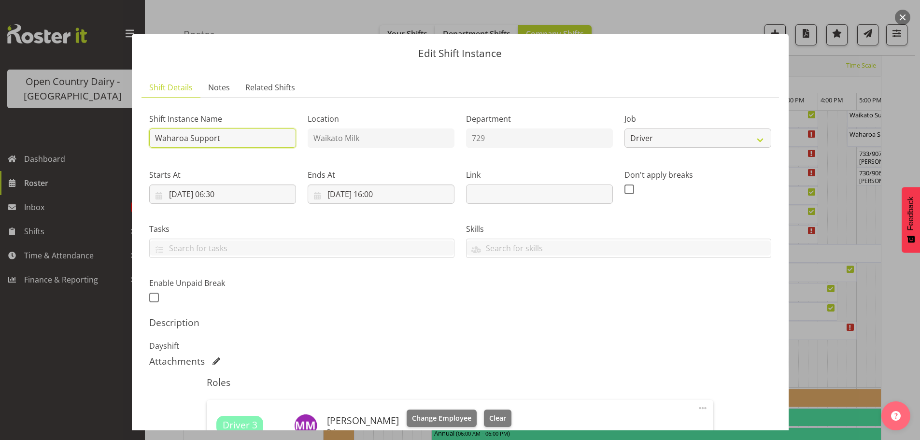
click at [236, 141] on input "Waharoa Support" at bounding box center [222, 137] width 147 height 19
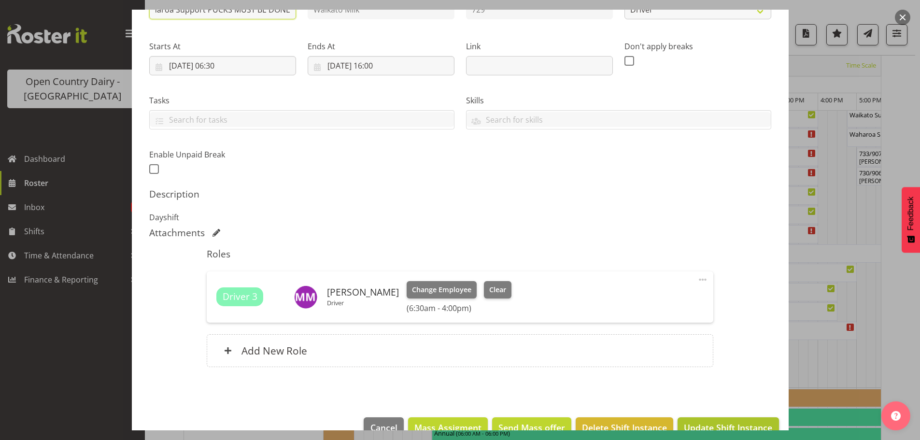
scroll to position [151, 0]
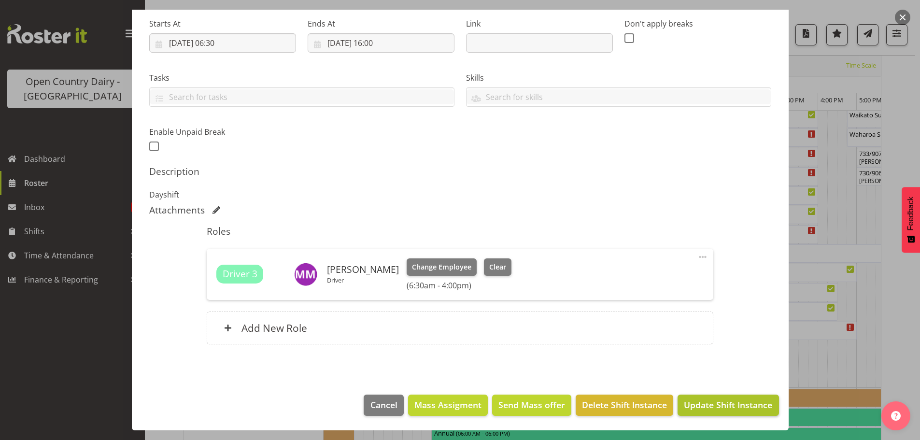
type input "Waharoa Support PUCKS MUST BE DONE"
click at [713, 411] on span "Update Shift Instance" at bounding box center [728, 404] width 88 height 13
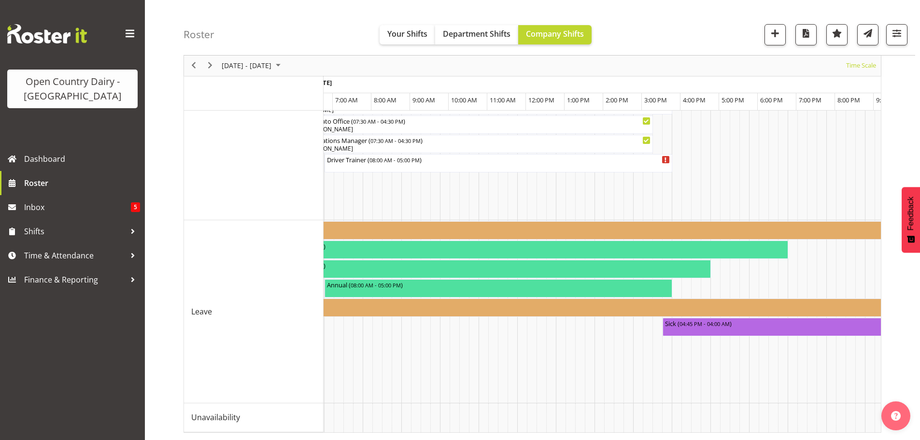
scroll to position [0, 4018]
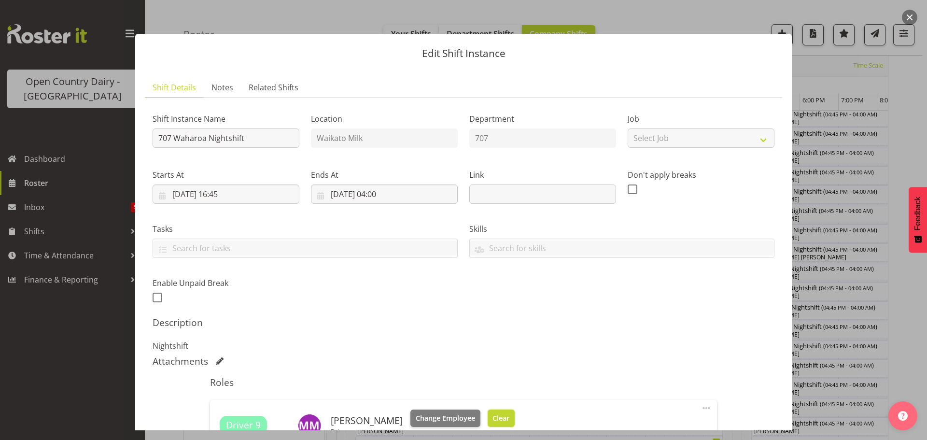
click at [496, 415] on span "Clear" at bounding box center [501, 418] width 17 height 11
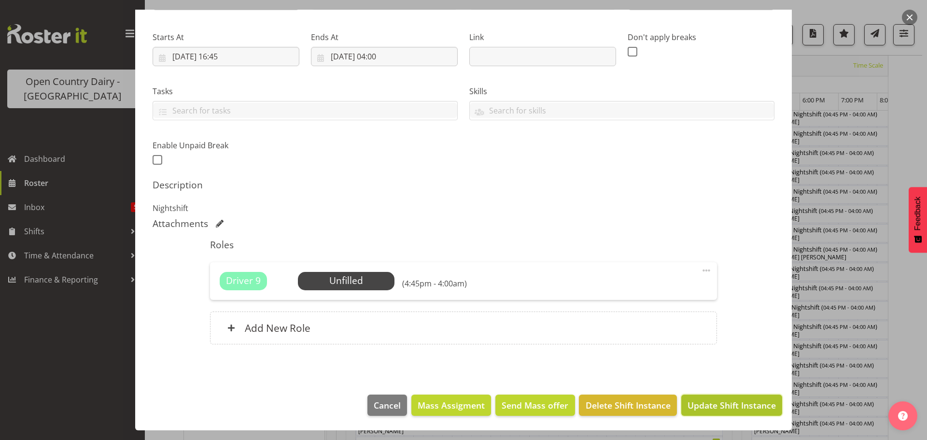
click at [710, 403] on span "Update Shift Instance" at bounding box center [732, 405] width 88 height 13
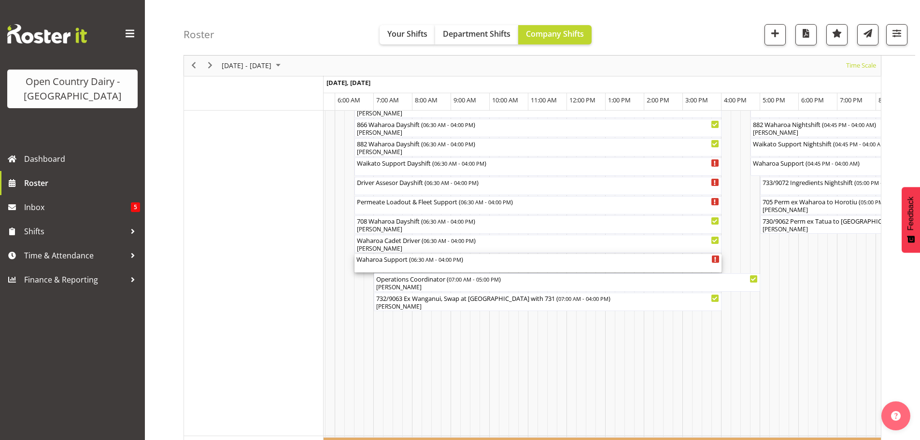
click at [401, 268] on div "Waharoa Support ( 06:30 AM - 04:00 PM )" at bounding box center [537, 263] width 363 height 18
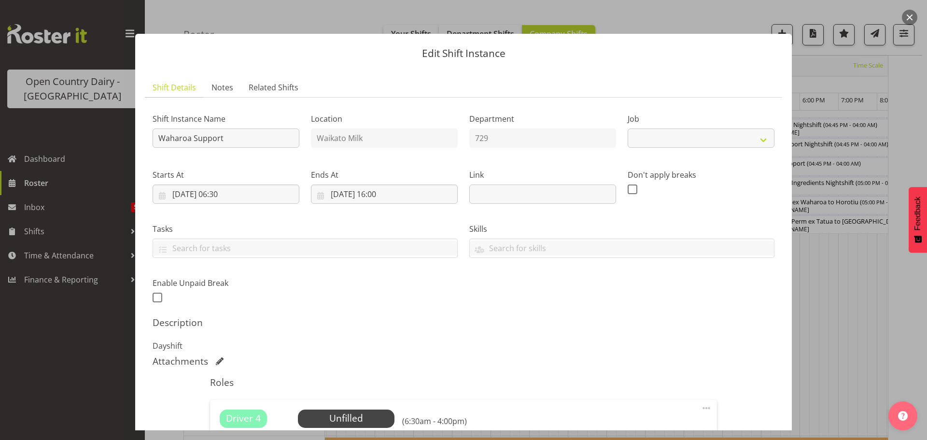
select select "9052"
click at [334, 416] on span "Select Employee" at bounding box center [346, 418] width 72 height 14
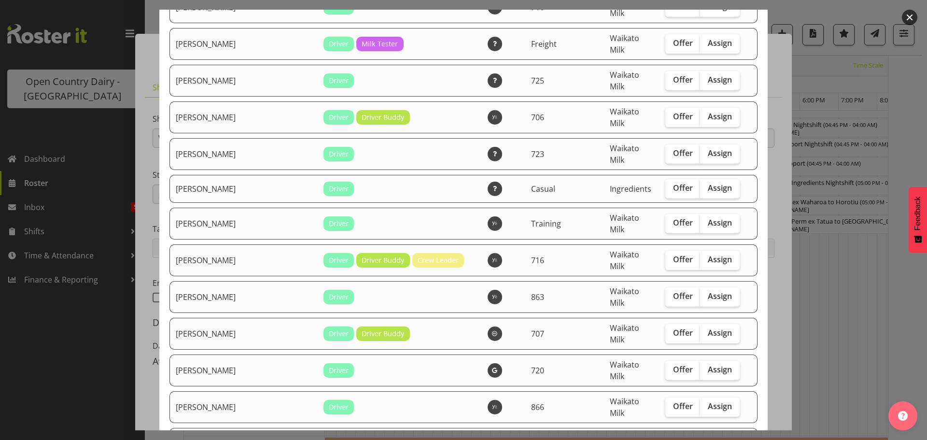
scroll to position [966, 0]
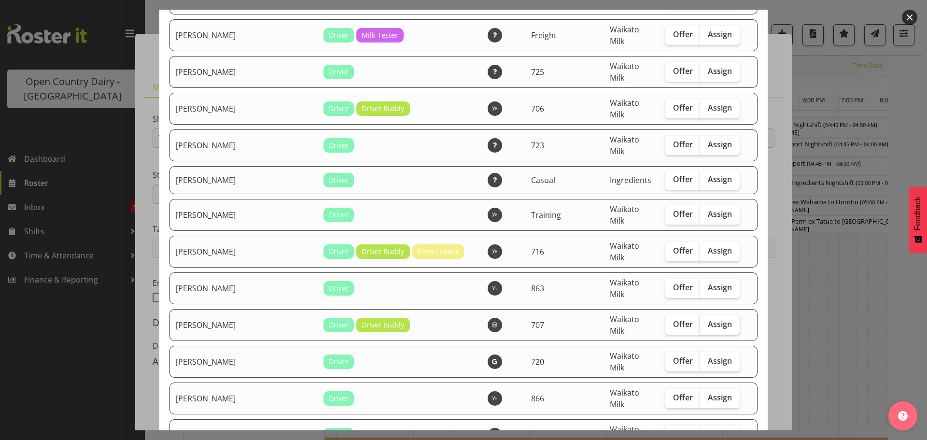
click at [708, 319] on span "Assign" at bounding box center [720, 324] width 24 height 10
click at [707, 321] on input "Assign" at bounding box center [703, 324] width 6 height 6
checkbox input "true"
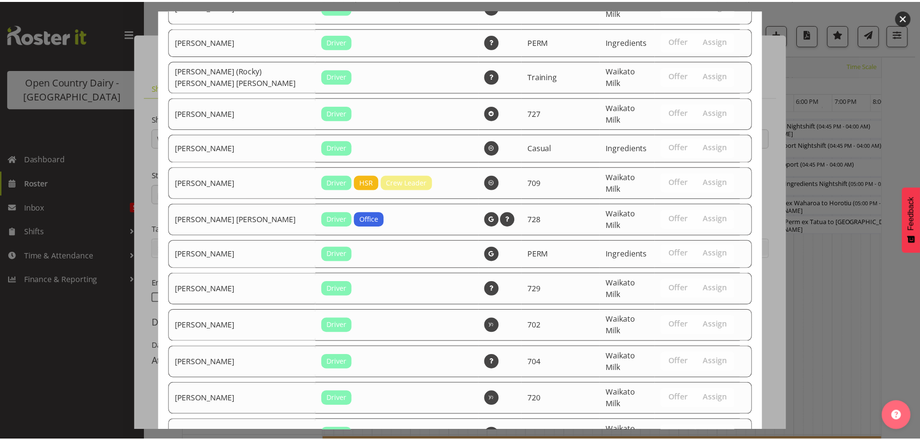
scroll to position [1671, 0]
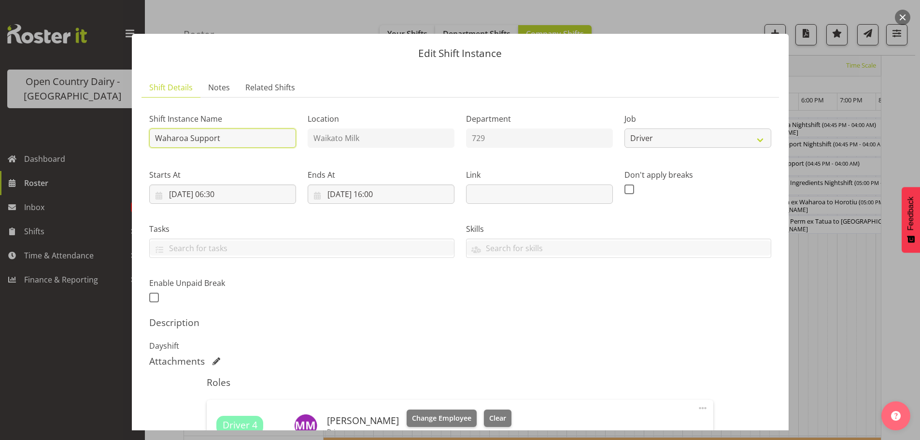
click at [242, 142] on input "Waharoa Support" at bounding box center [222, 137] width 147 height 19
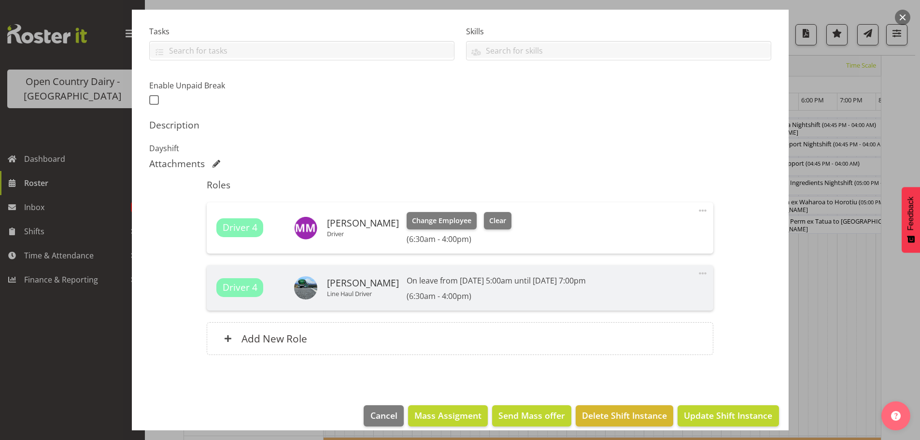
scroll to position [208, 0]
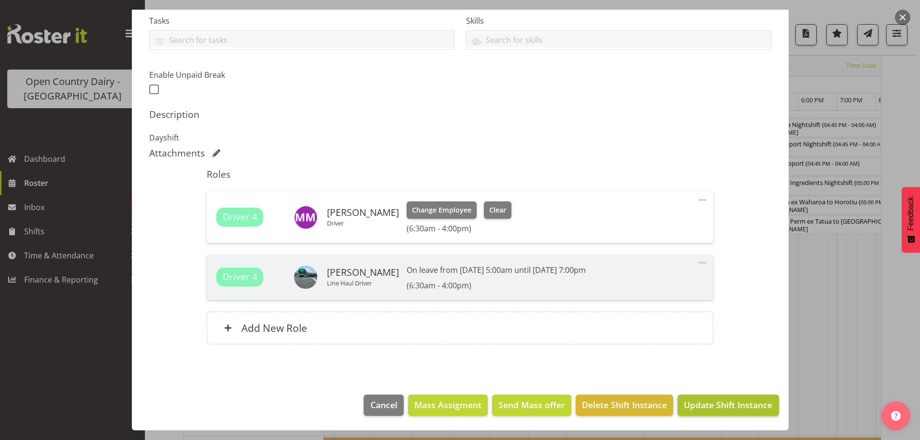
type input "Waharoa Support PUCKS MUST BE DONE"
click at [707, 404] on span "Update Shift Instance" at bounding box center [728, 404] width 88 height 13
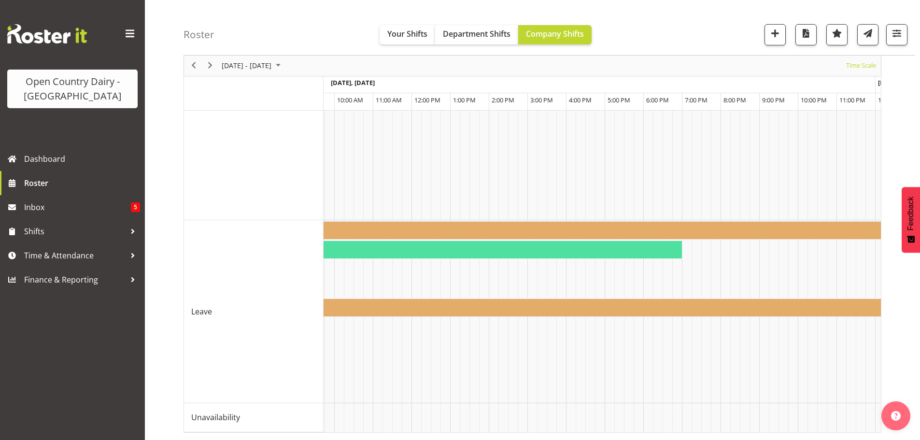
scroll to position [0, 5043]
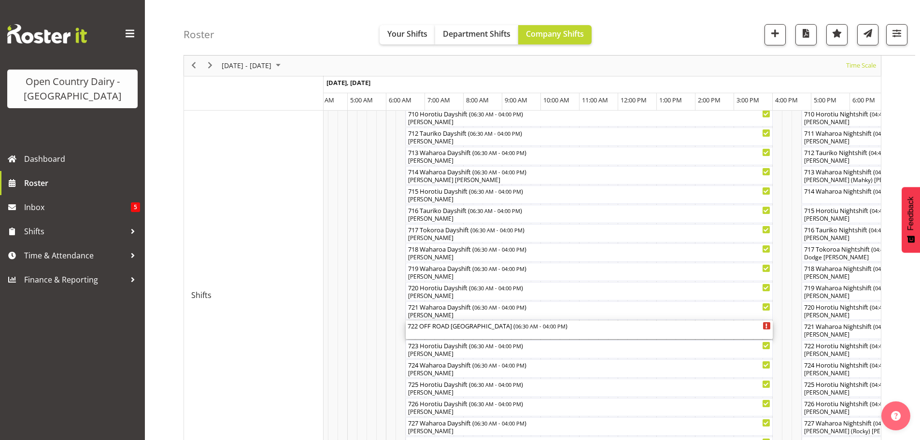
click at [471, 333] on div "722 OFF ROAD [GEOGRAPHIC_DATA] ( 06:30 AM - 04:00 PM )" at bounding box center [589, 330] width 363 height 18
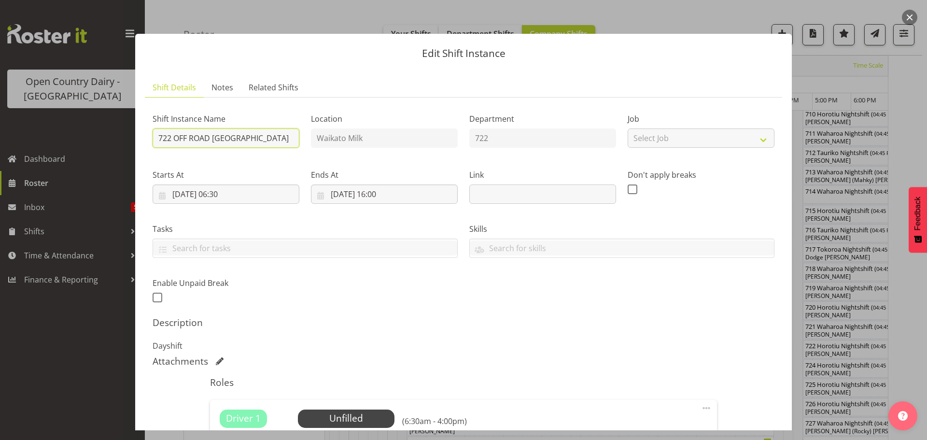
click at [273, 138] on input "722 OFF ROAD [GEOGRAPHIC_DATA]" at bounding box center [226, 137] width 147 height 19
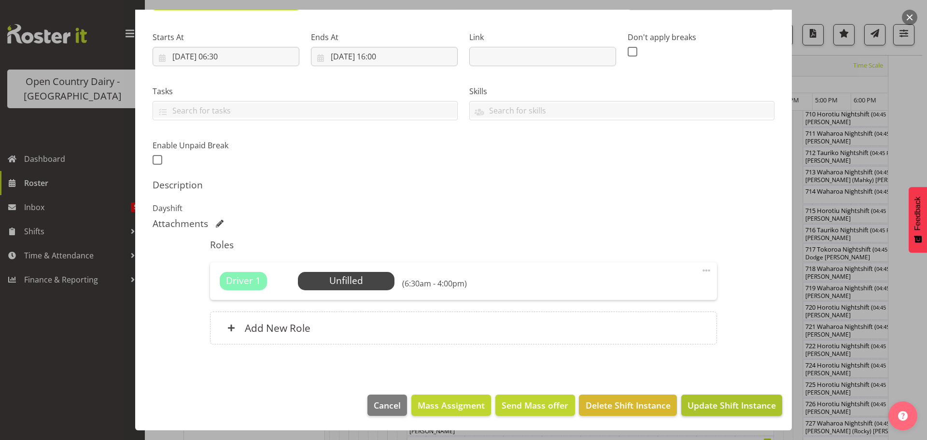
type input "722 Waharoa Dayshift"
click at [721, 403] on span "Update Shift Instance" at bounding box center [732, 405] width 88 height 13
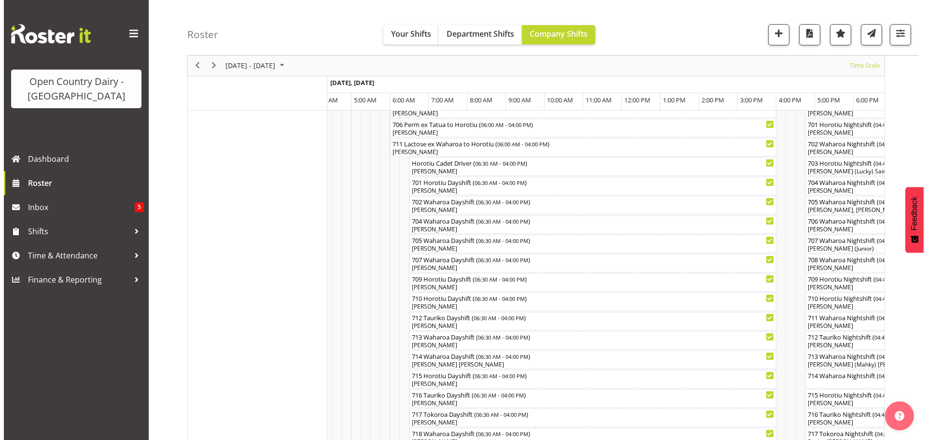
scroll to position [180, 0]
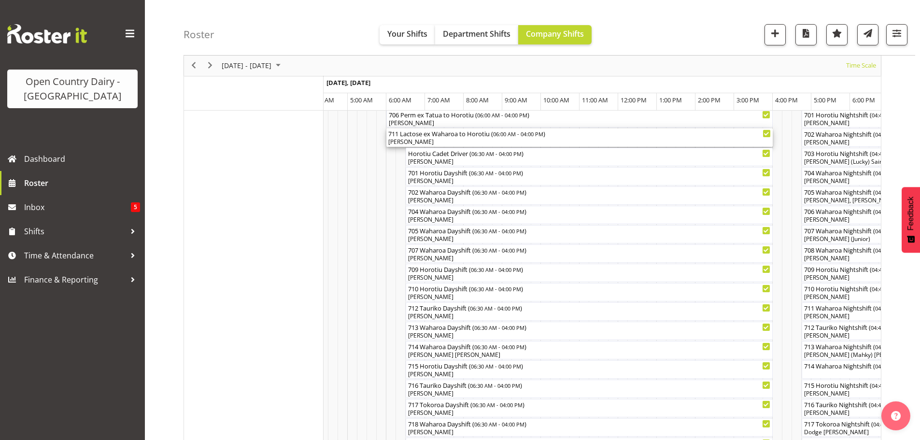
click at [467, 140] on div "[PERSON_NAME]" at bounding box center [579, 142] width 382 height 9
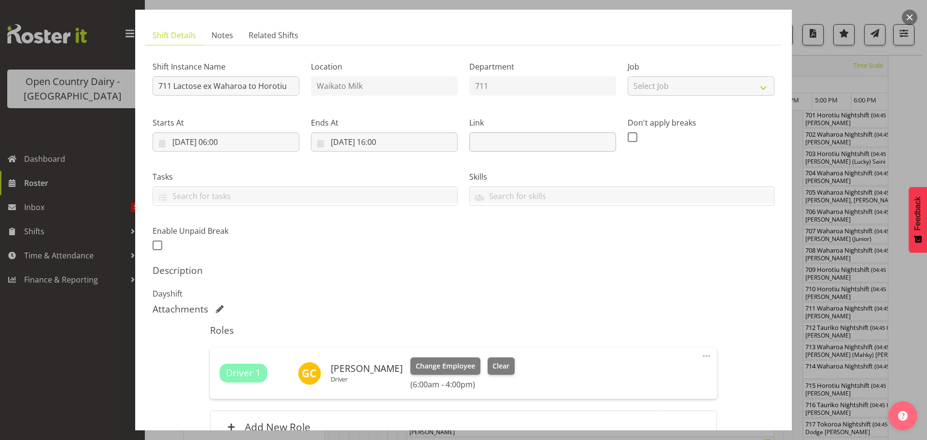
scroll to position [145, 0]
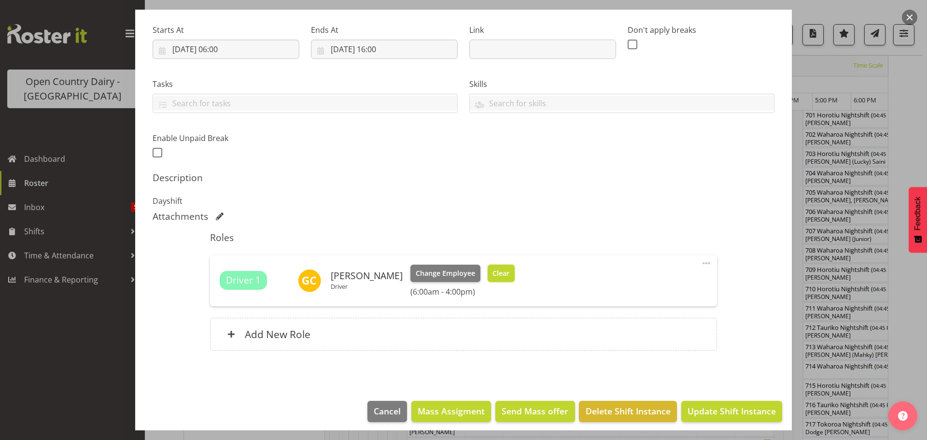
click at [503, 271] on span "Clear" at bounding box center [501, 273] width 17 height 11
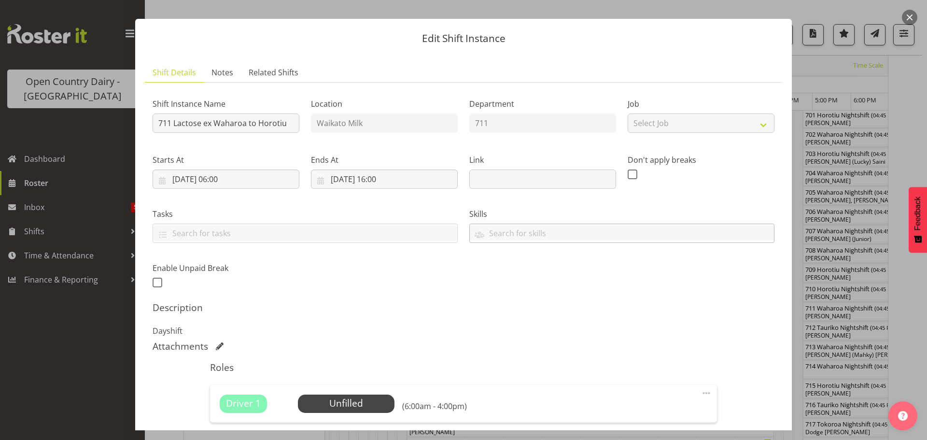
scroll to position [0, 0]
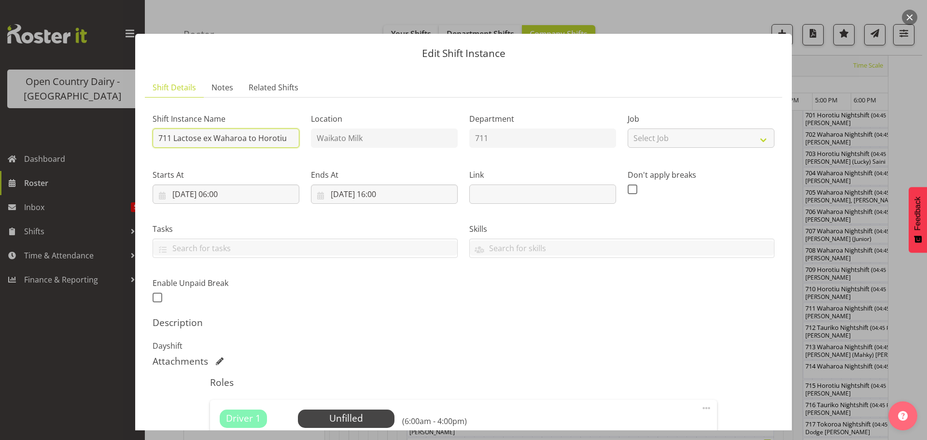
drag, startPoint x: 285, startPoint y: 139, endPoint x: 316, endPoint y: 131, distance: 31.9
click at [287, 139] on input "711 Lactose ex Waharoa to Horotiu" at bounding box center [226, 137] width 147 height 19
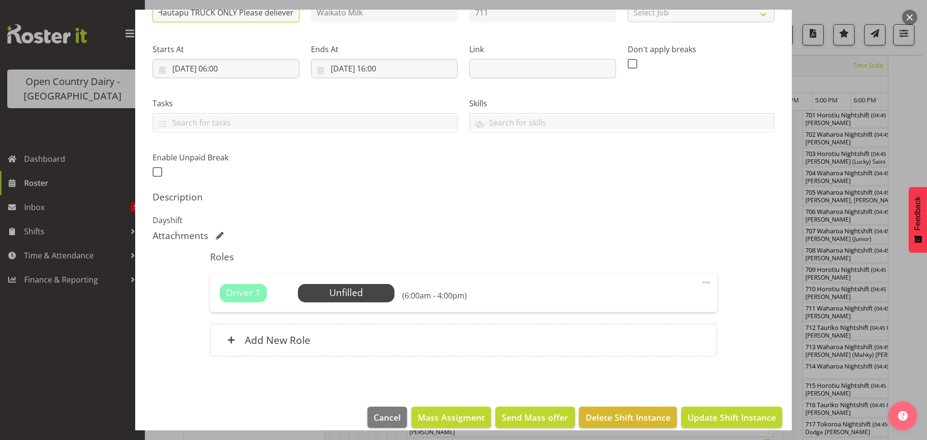
scroll to position [138, 0]
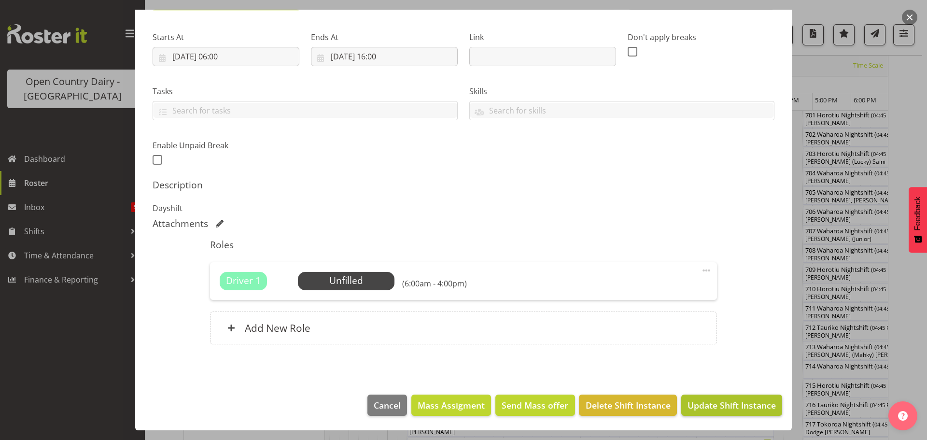
type input "711 OFF ROAD Scania Hautapu TRUCK ONLY Please deliever"
click at [708, 402] on span "Update Shift Instance" at bounding box center [732, 405] width 88 height 13
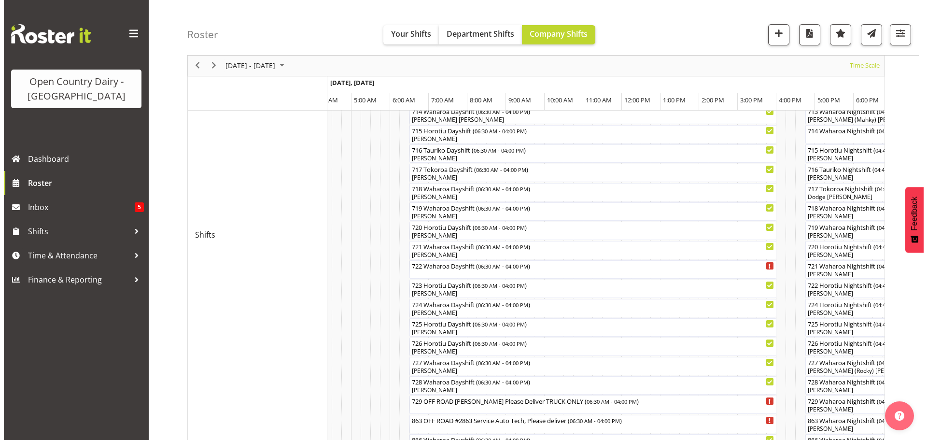
scroll to position [422, 0]
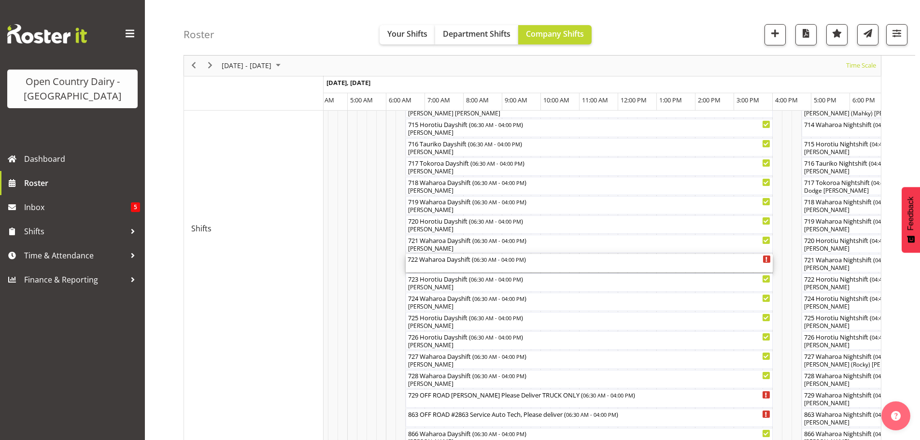
click at [441, 267] on div "722 Waharoa Dayshift ( 06:30 AM - 04:00 PM )" at bounding box center [589, 263] width 363 height 18
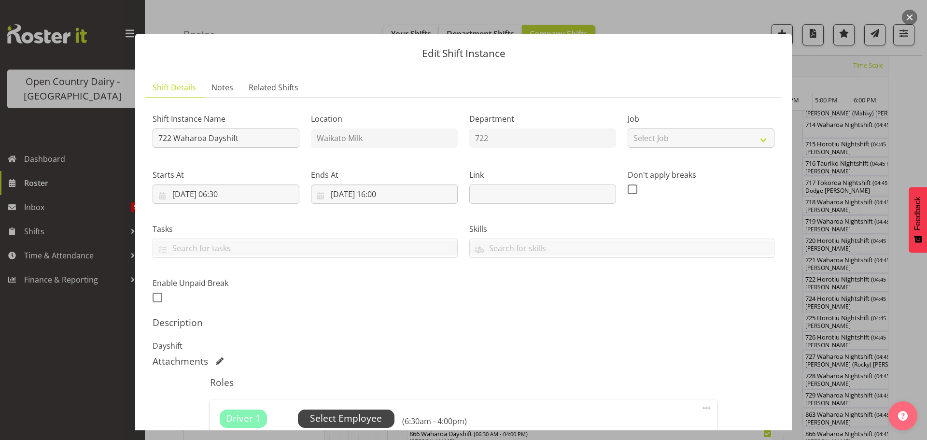
click at [345, 414] on span "Select Employee" at bounding box center [346, 418] width 72 height 14
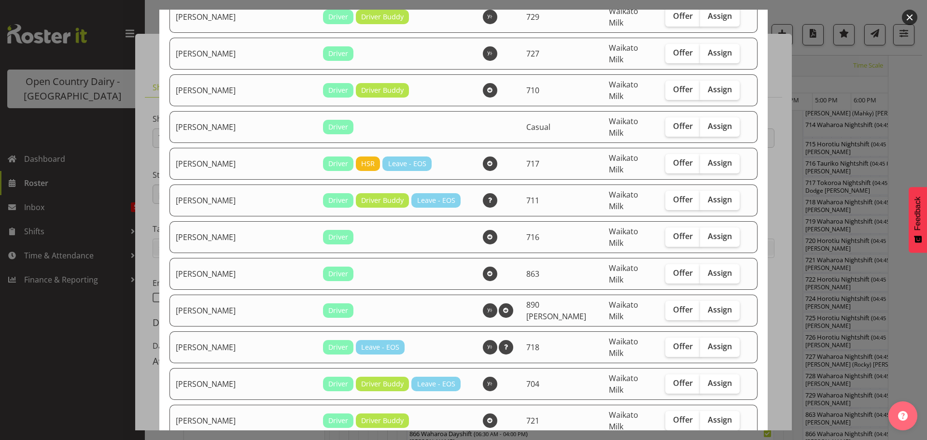
scroll to position [531, 0]
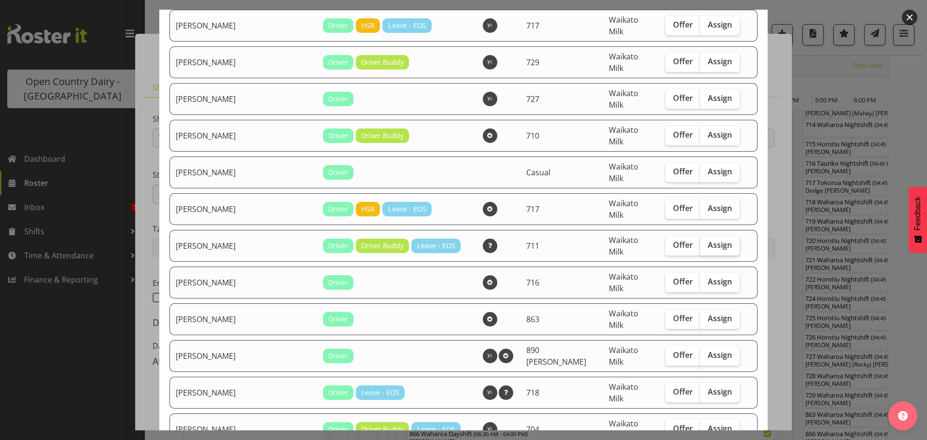
click at [708, 240] on span "Assign" at bounding box center [720, 245] width 24 height 10
click at [701, 242] on input "Assign" at bounding box center [703, 245] width 6 height 6
checkbox input "true"
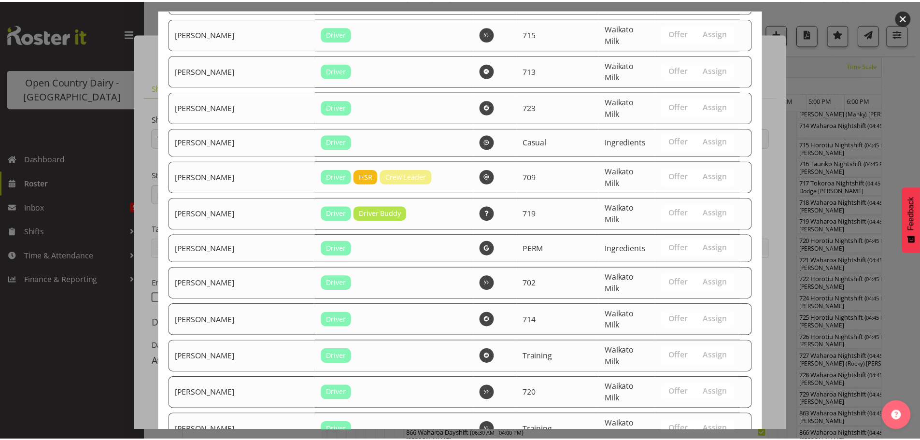
scroll to position [1704, 0]
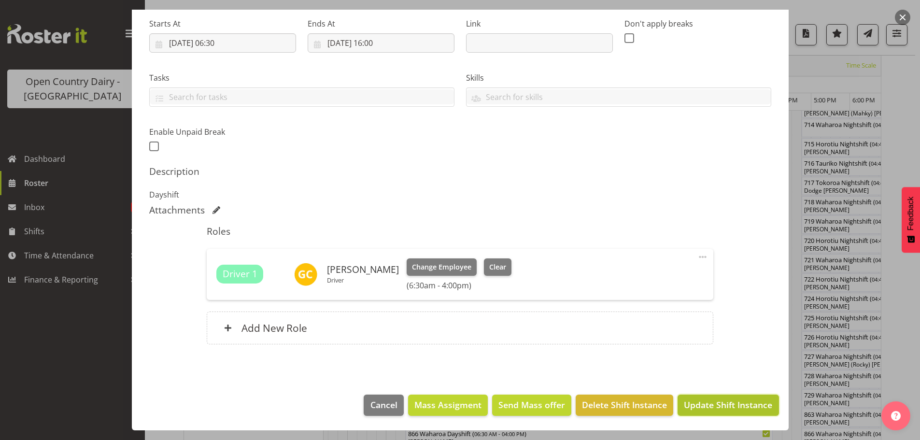
click at [709, 405] on span "Update Shift Instance" at bounding box center [728, 404] width 88 height 13
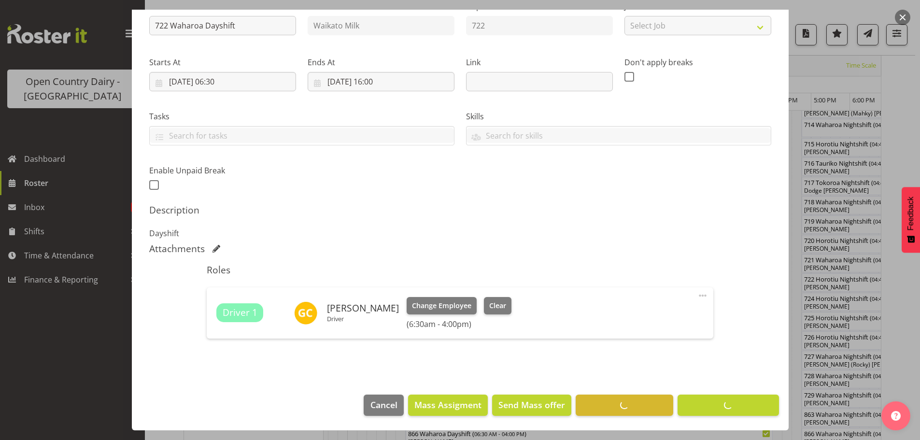
scroll to position [35, 0]
